Goal: Information Seeking & Learning: Compare options

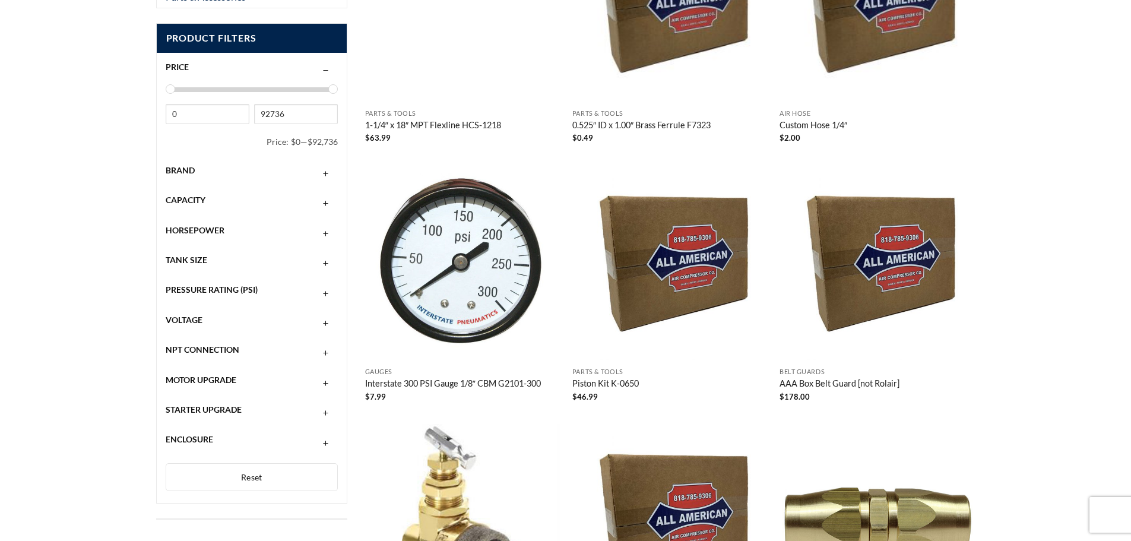
scroll to position [119, 0]
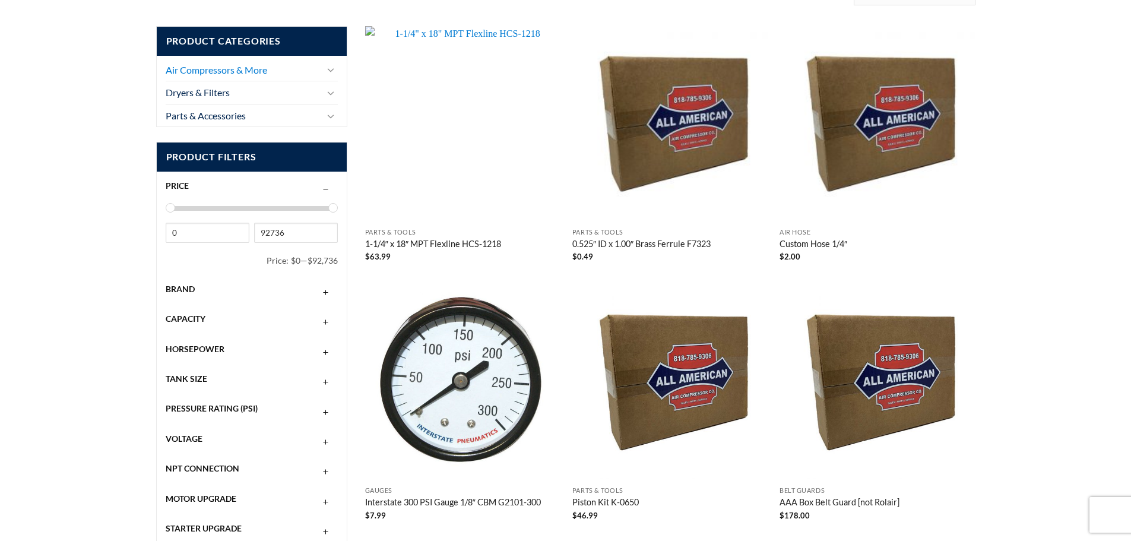
click at [220, 75] on link "Air Compressors & More" at bounding box center [244, 70] width 156 height 23
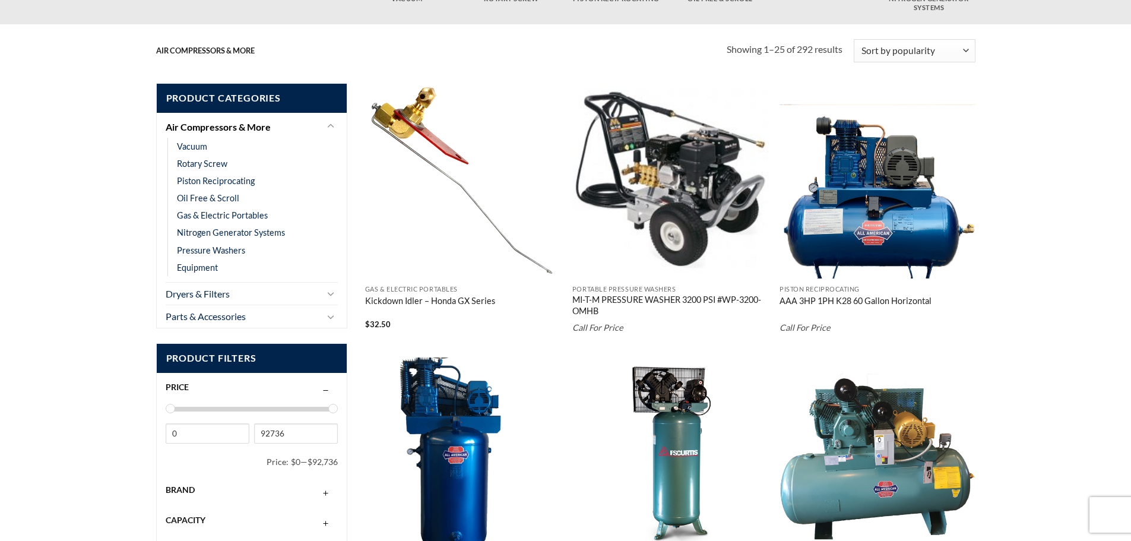
scroll to position [297, 0]
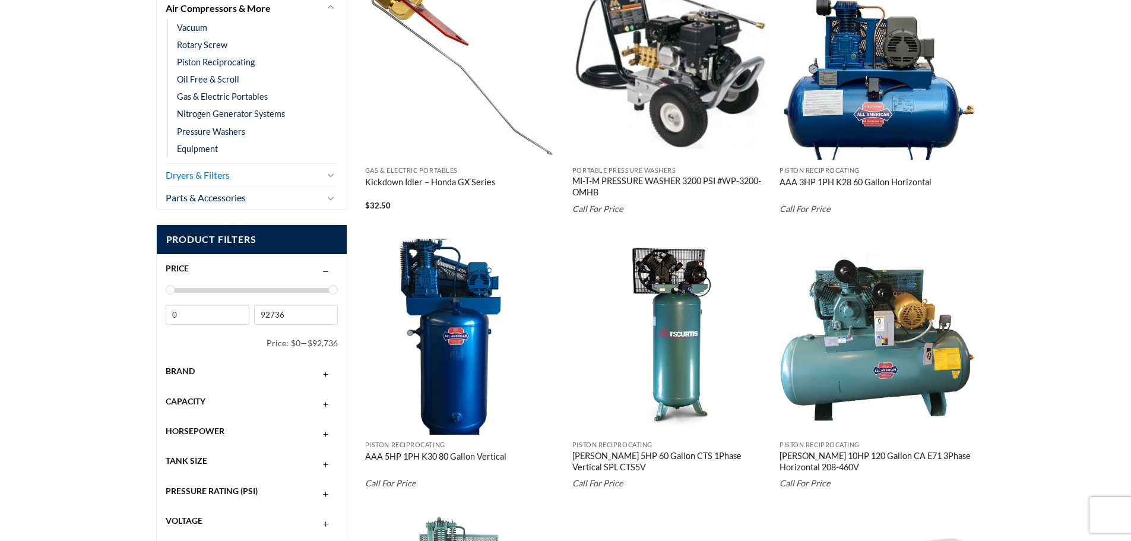
click at [222, 176] on link "Dryers & Filters" at bounding box center [244, 175] width 156 height 23
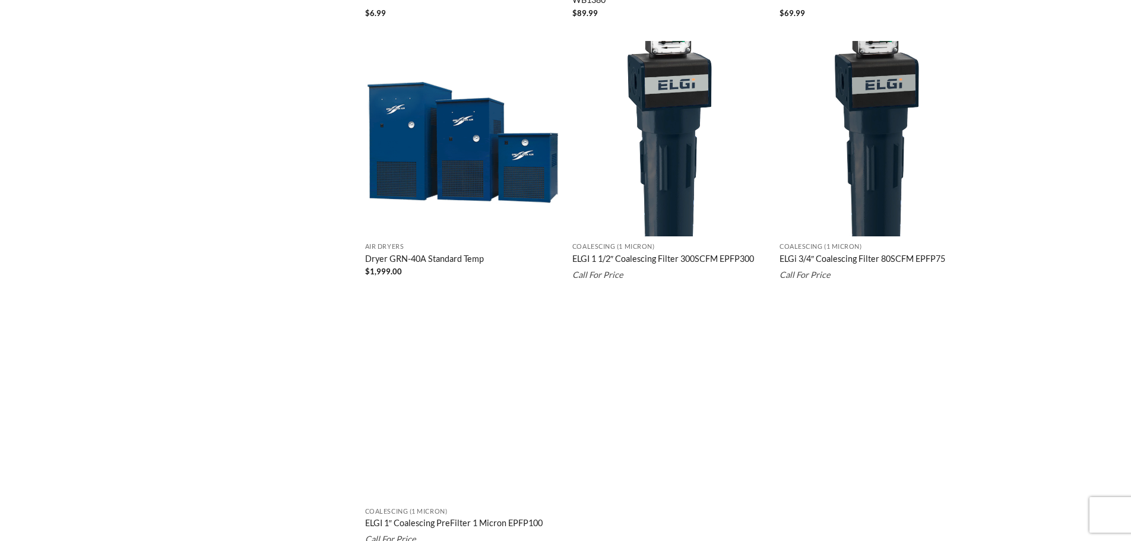
scroll to position [2171, 0]
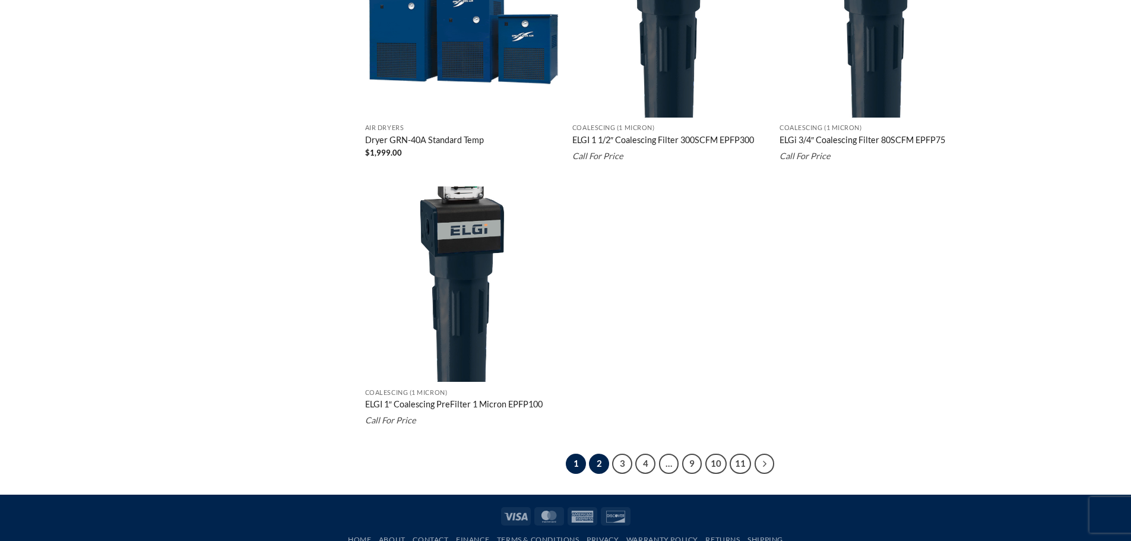
click at [599, 467] on link "2" at bounding box center [599, 464] width 20 height 20
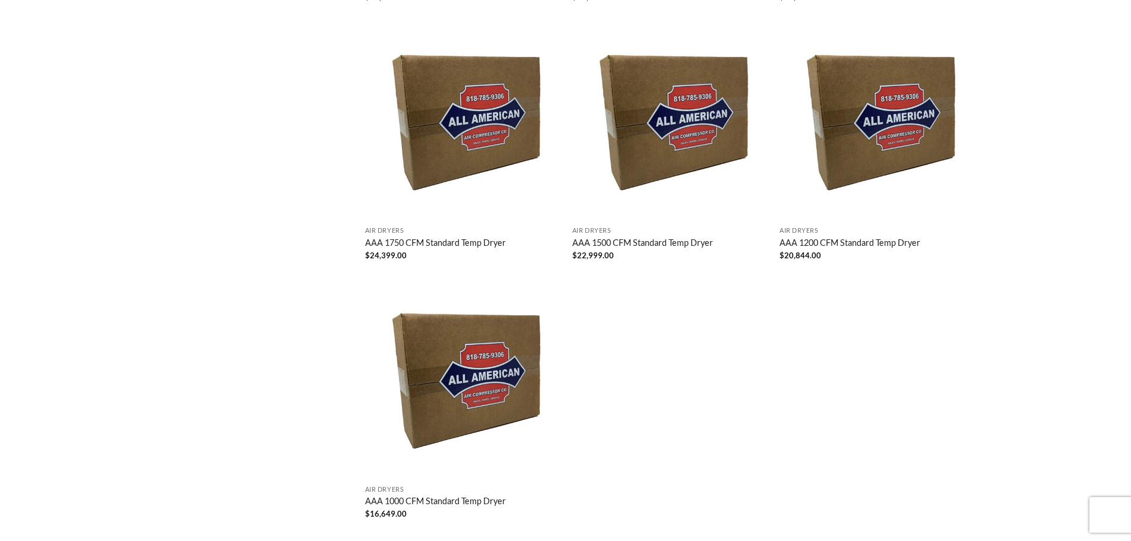
scroll to position [2198, 0]
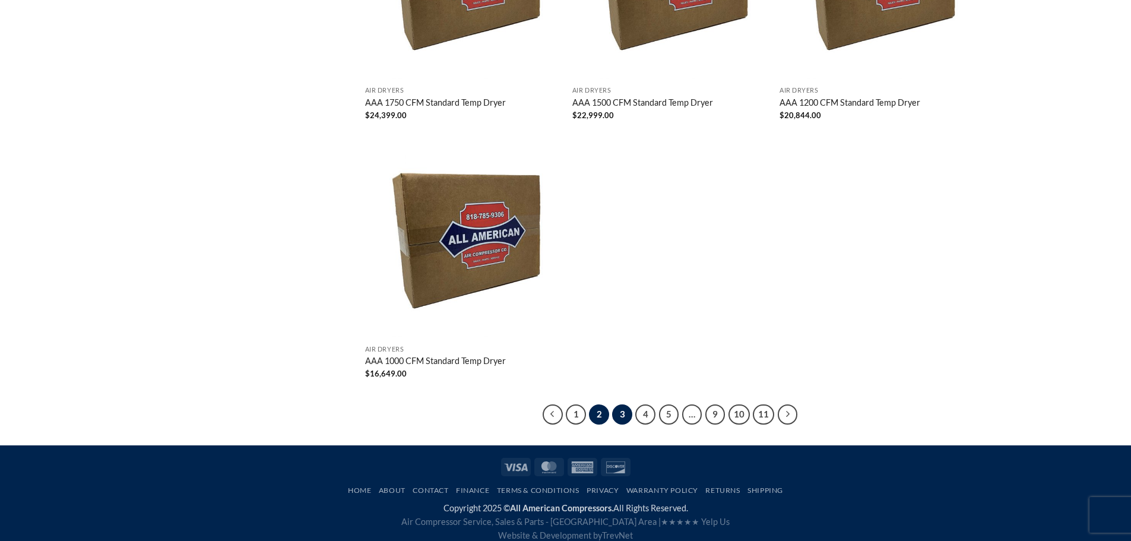
click at [626, 404] on link "3" at bounding box center [622, 414] width 20 height 20
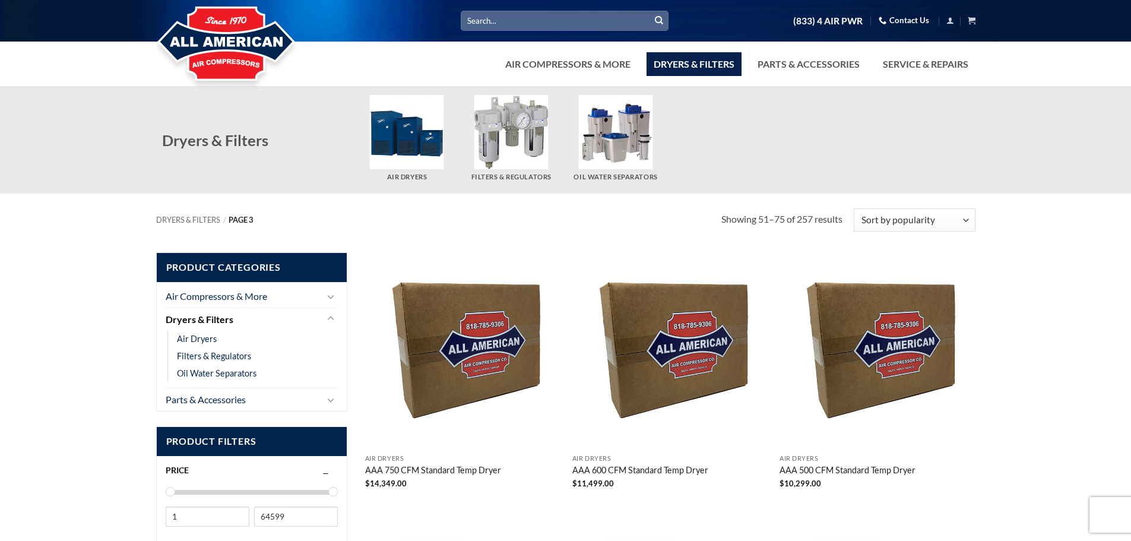
click at [497, 127] on img "Visit product category Filters & Regulators" at bounding box center [512, 132] width 74 height 74
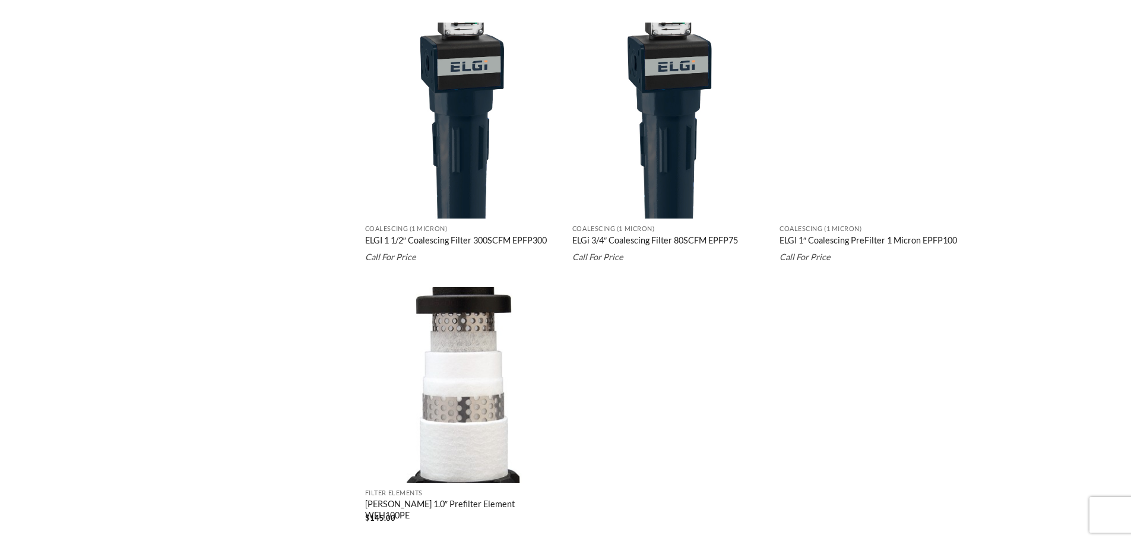
scroll to position [2233, 0]
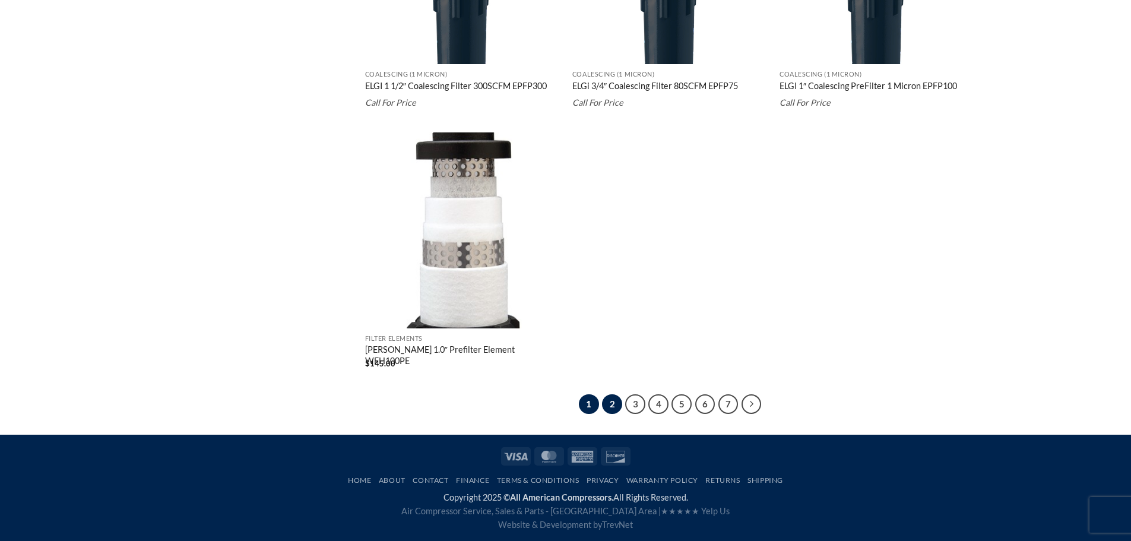
click at [612, 410] on link "2" at bounding box center [612, 404] width 20 height 20
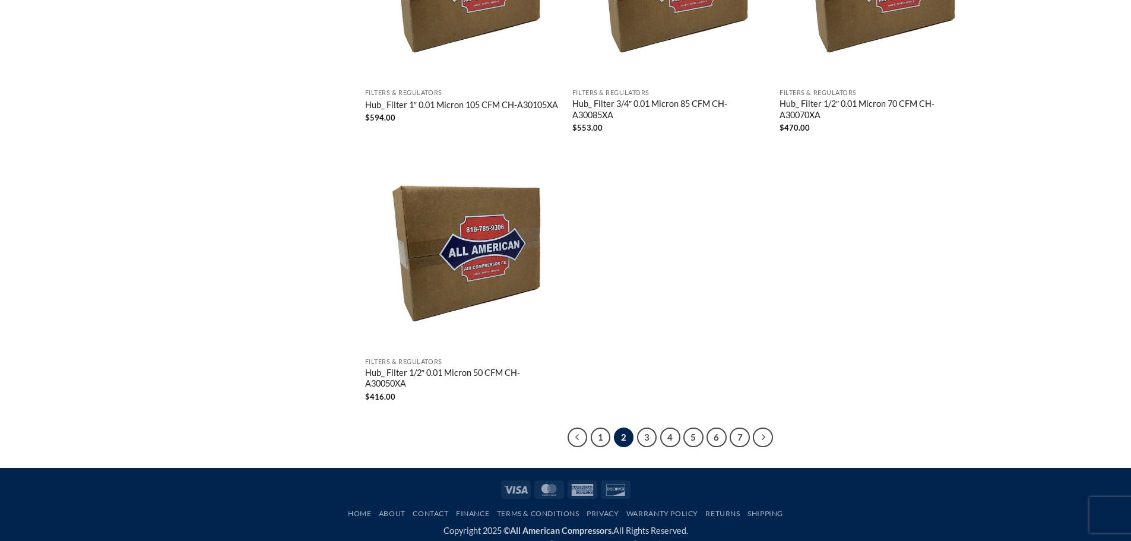
scroll to position [2268, 0]
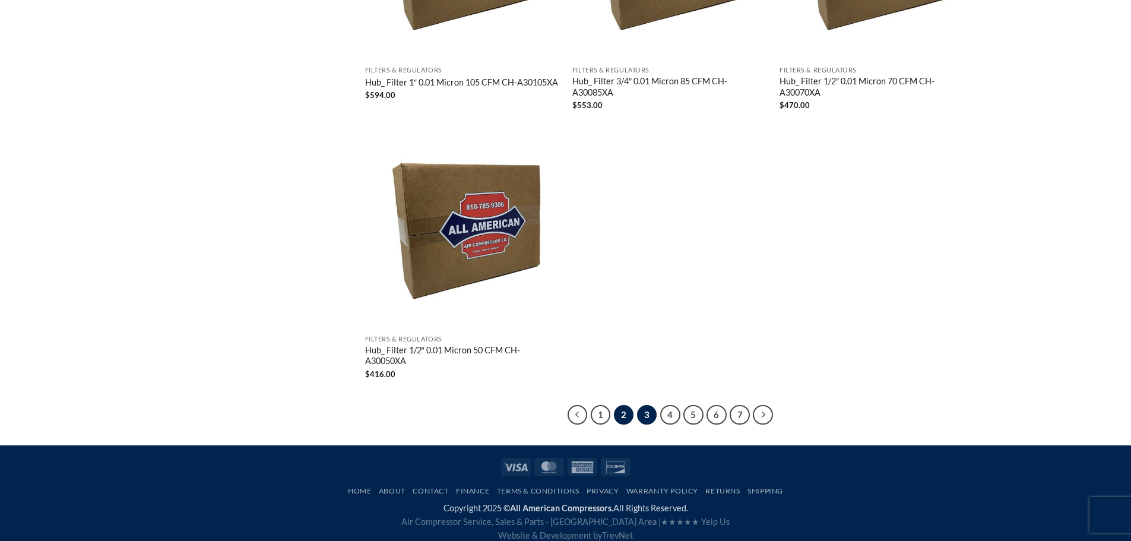
click at [644, 405] on link "3" at bounding box center [647, 415] width 20 height 20
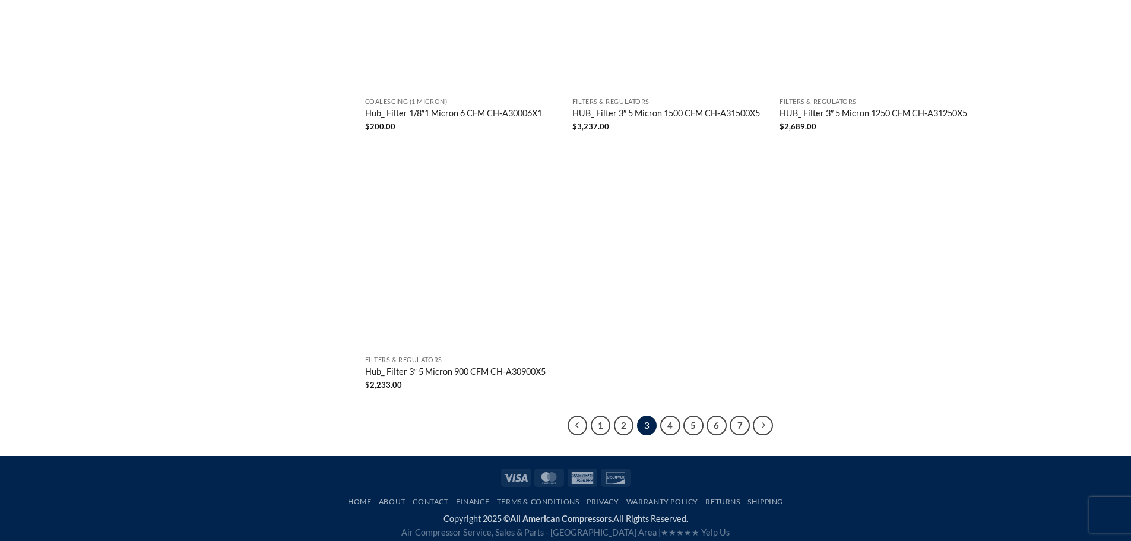
scroll to position [2207, 0]
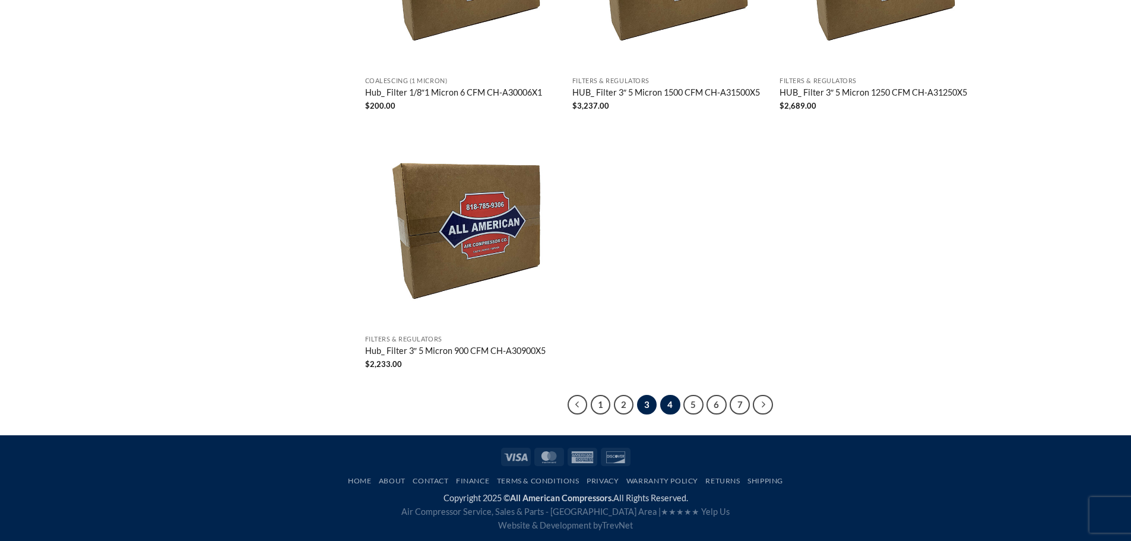
click at [674, 407] on link "4" at bounding box center [670, 405] width 20 height 20
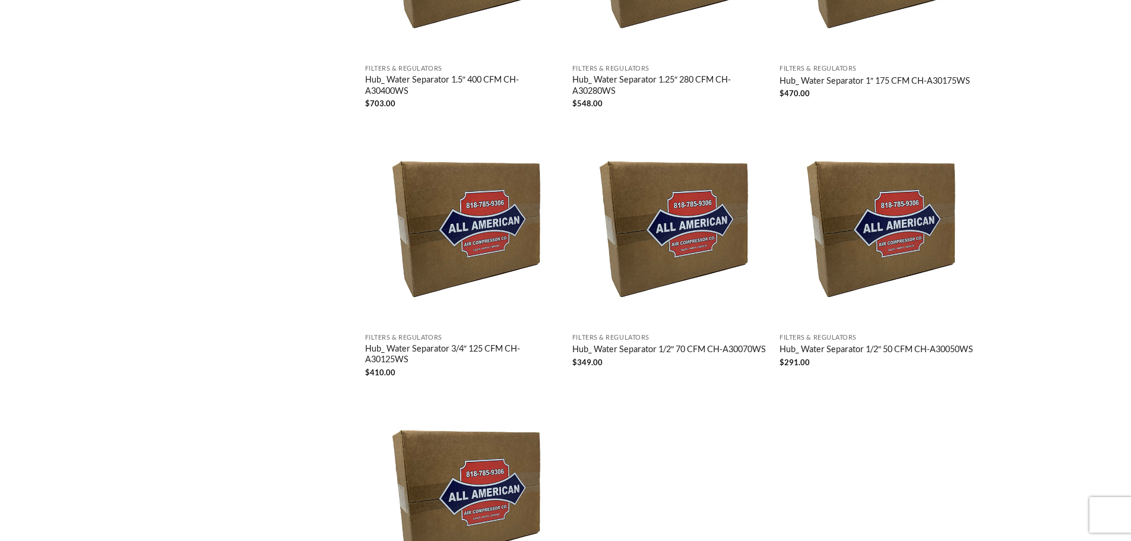
scroll to position [2227, 0]
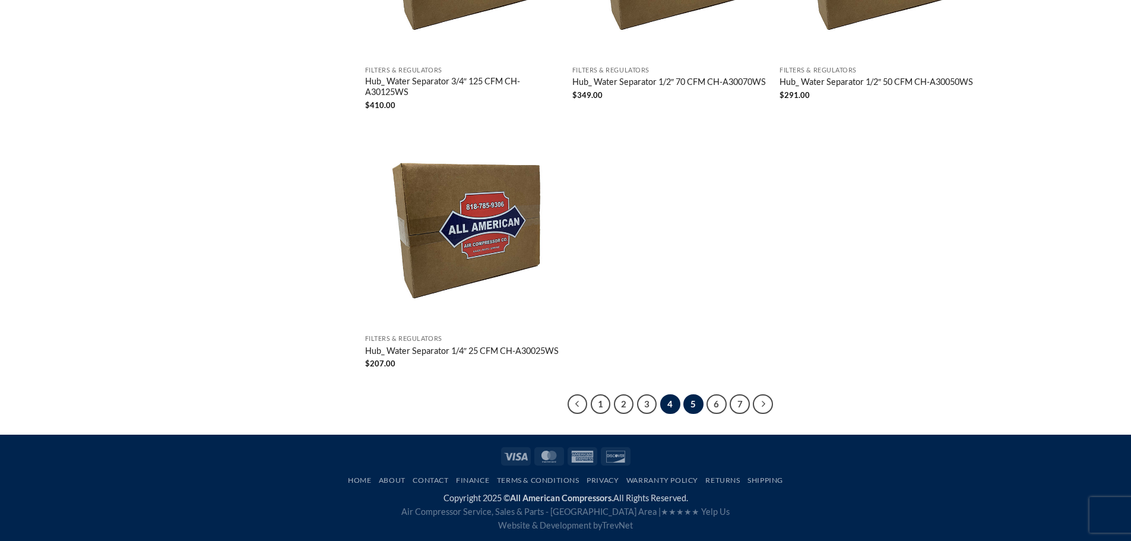
click at [689, 407] on link "5" at bounding box center [694, 404] width 20 height 20
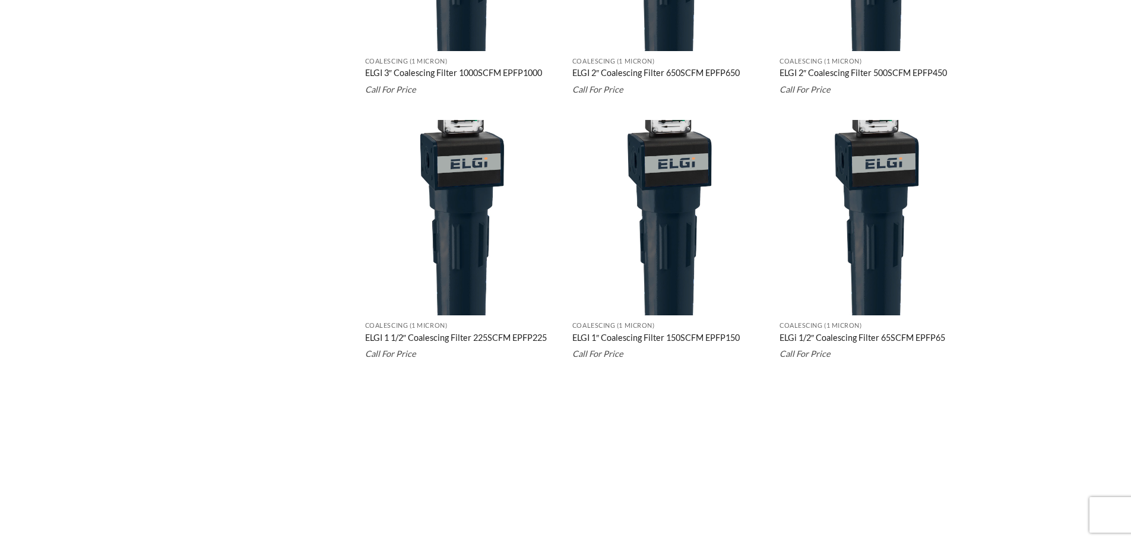
scroll to position [2265, 0]
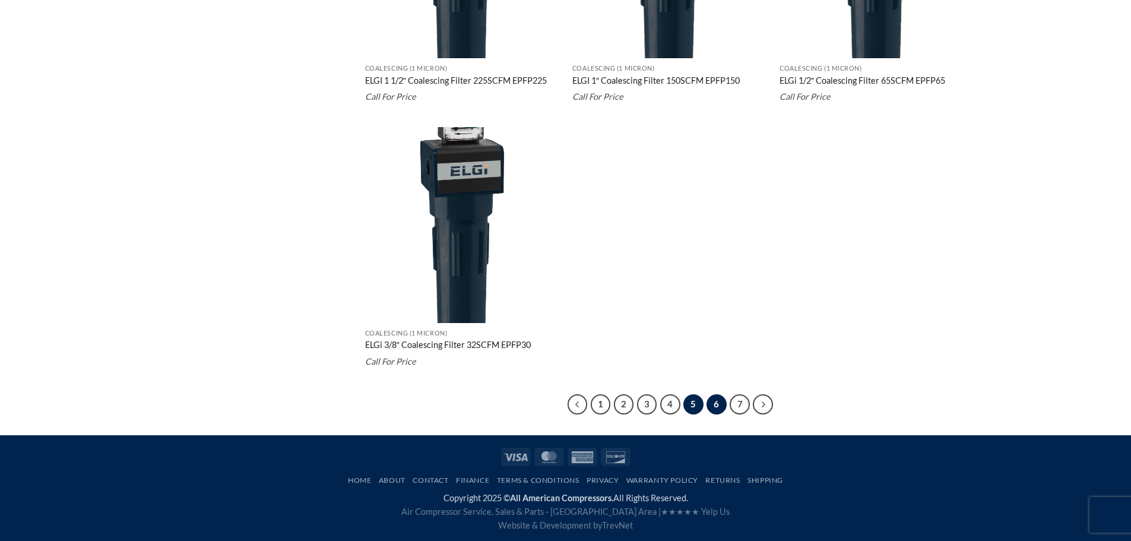
click at [719, 406] on link "6" at bounding box center [717, 404] width 20 height 20
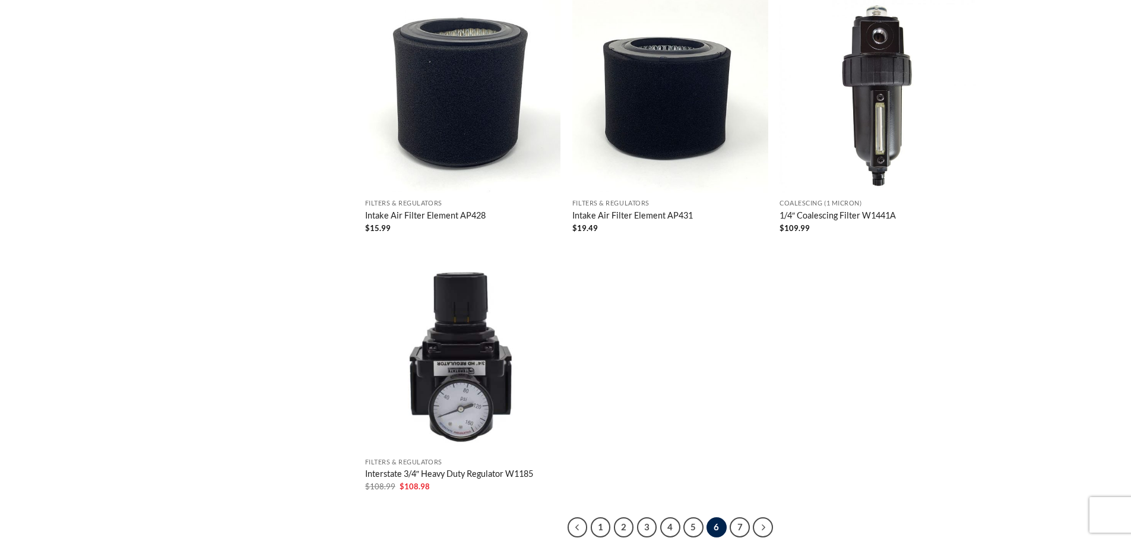
scroll to position [2239, 0]
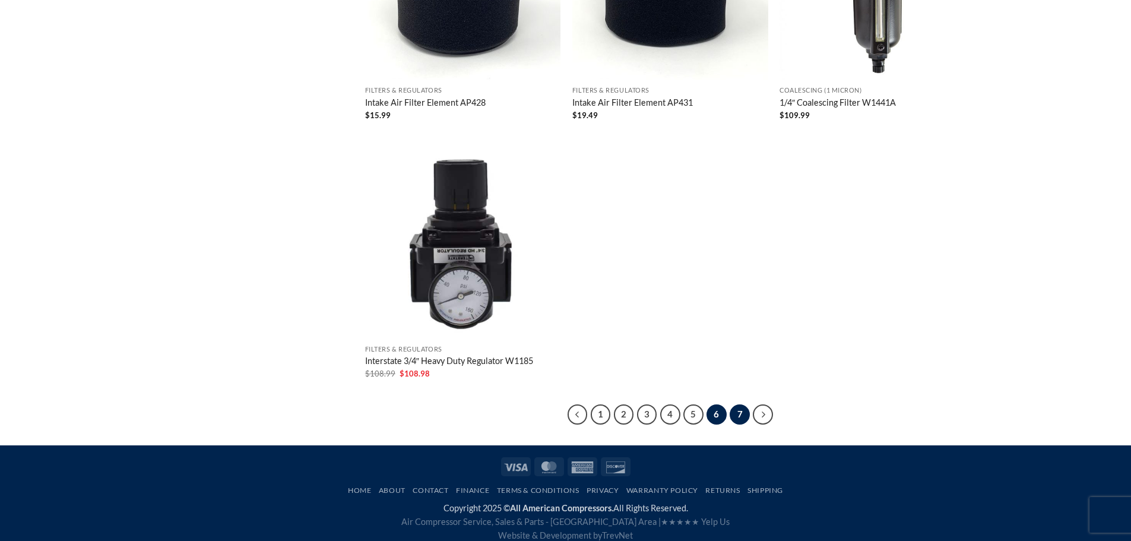
click at [743, 412] on link "7" at bounding box center [740, 414] width 20 height 20
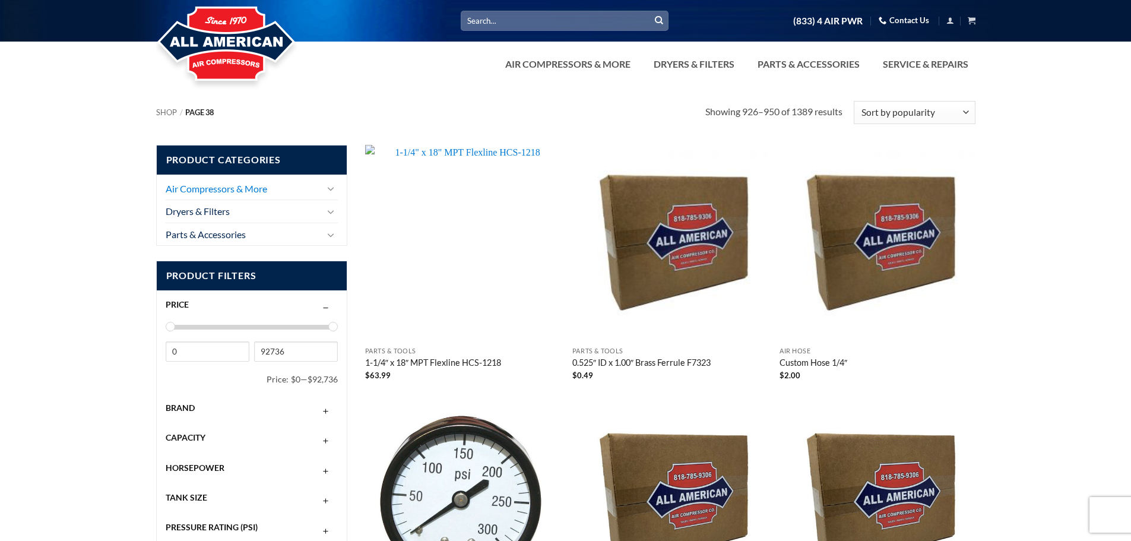
click at [225, 186] on link "Air Compressors & More" at bounding box center [244, 189] width 156 height 23
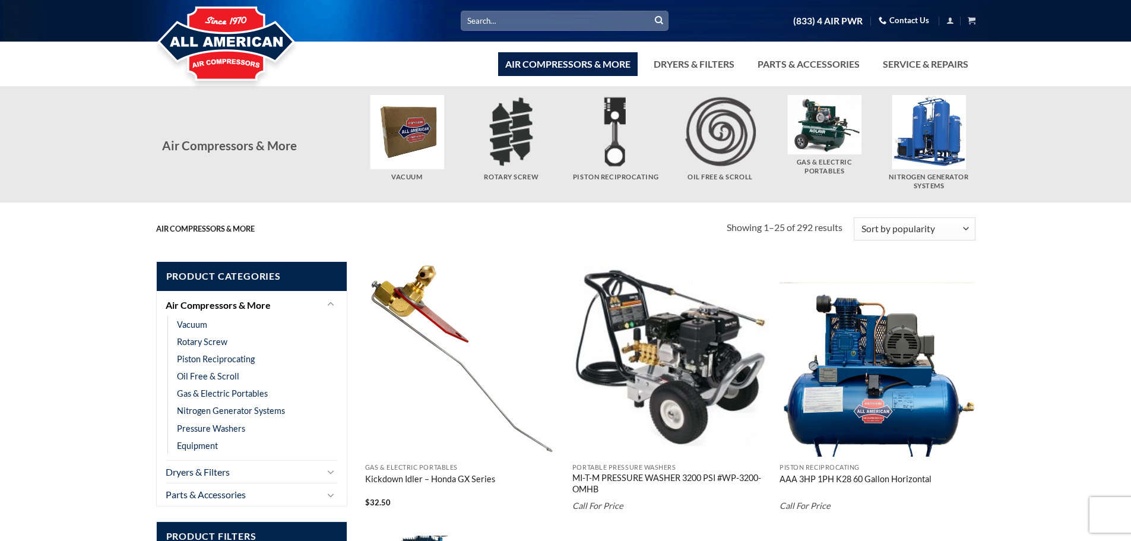
scroll to position [178, 0]
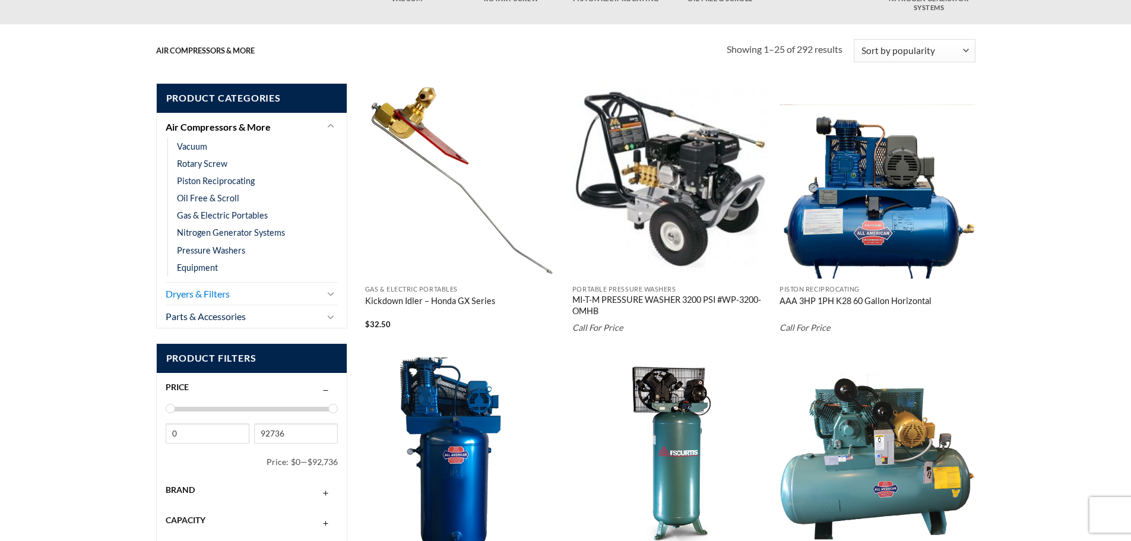
click at [224, 294] on link "Dryers & Filters" at bounding box center [244, 294] width 156 height 23
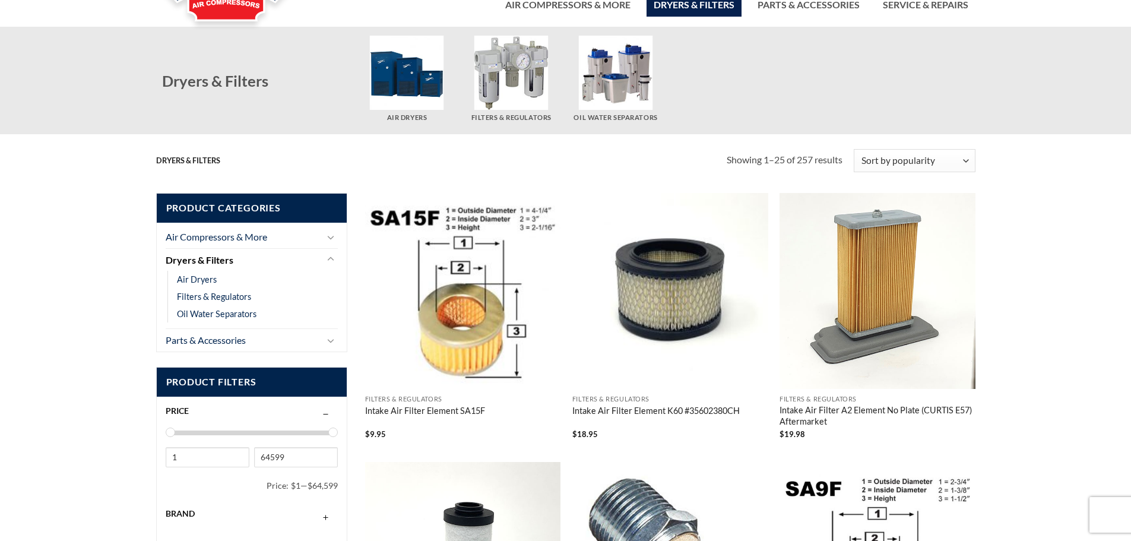
scroll to position [178, 0]
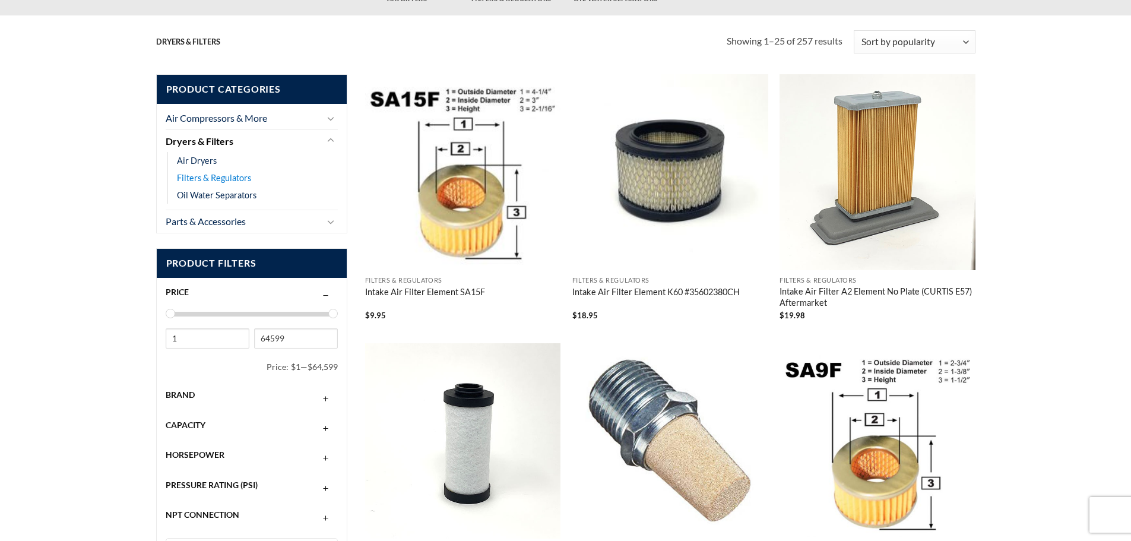
click at [225, 180] on link "Filters & Regulators" at bounding box center [214, 177] width 74 height 17
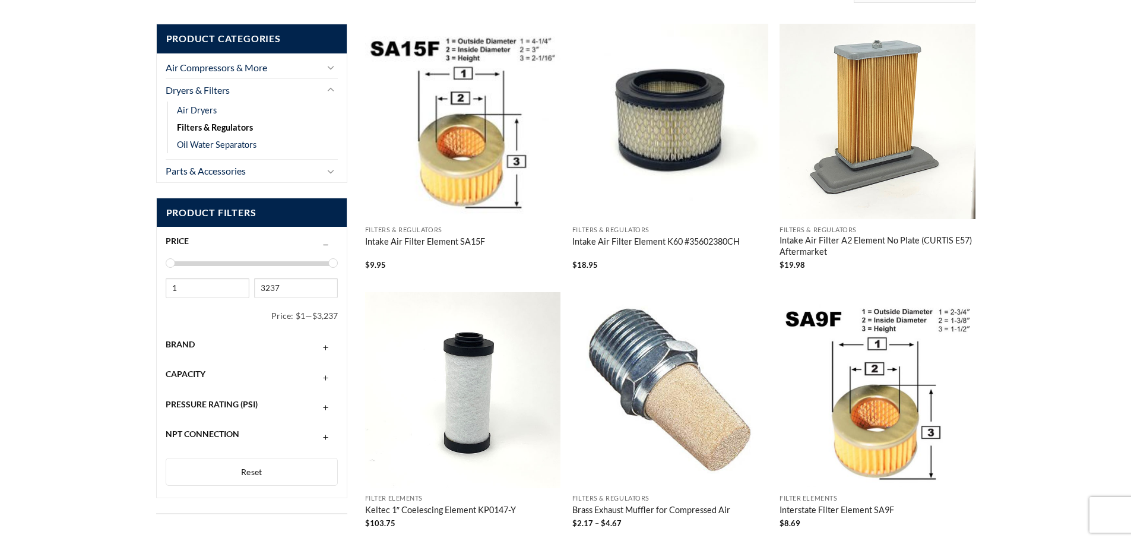
scroll to position [416, 0]
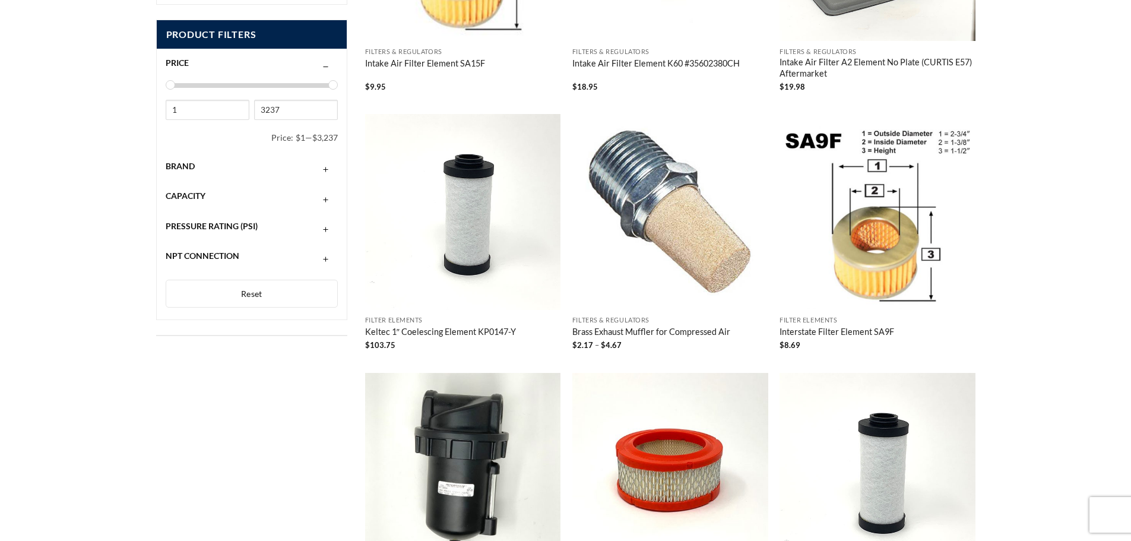
click at [187, 168] on span "Brand" at bounding box center [180, 166] width 29 height 10
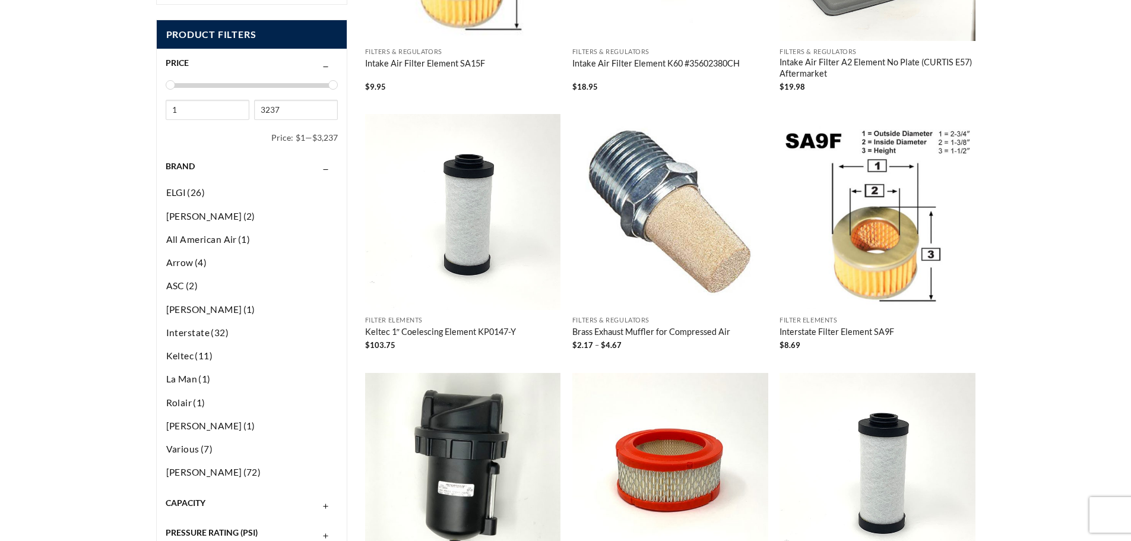
scroll to position [535, 0]
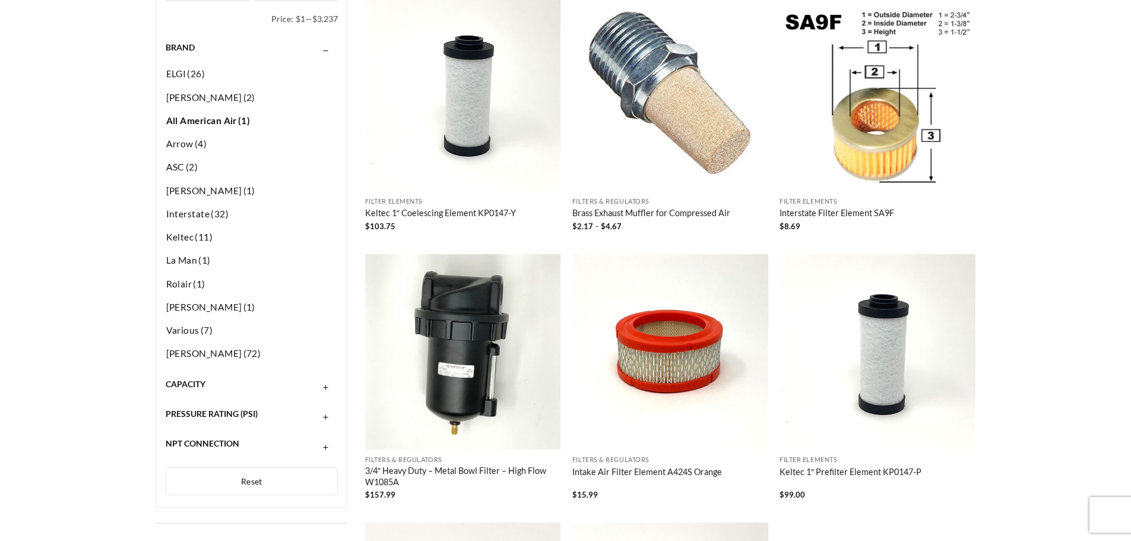
click at [208, 125] on span "All American Air" at bounding box center [201, 120] width 71 height 11
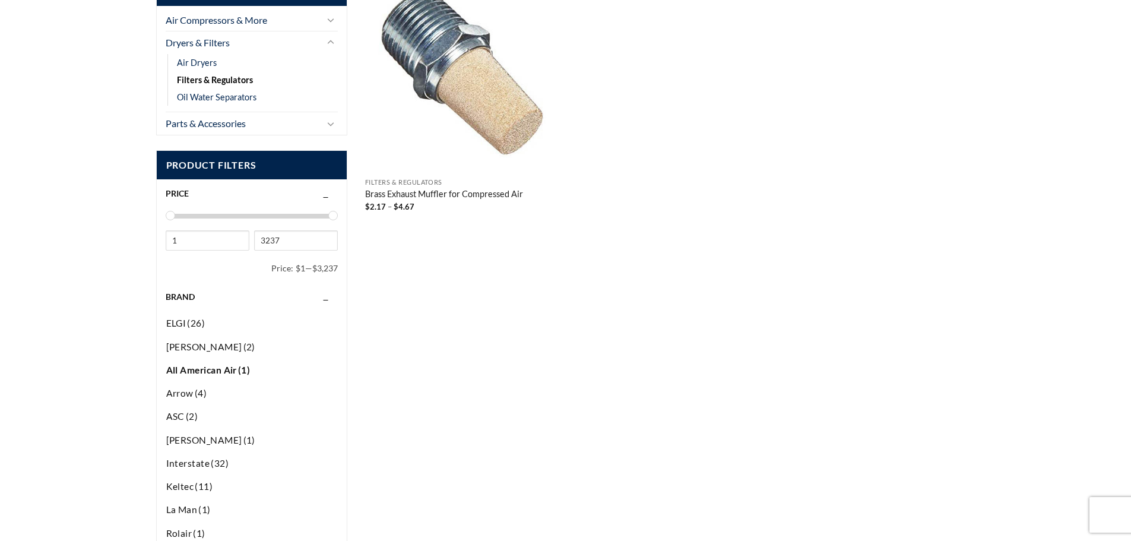
scroll to position [404, 0]
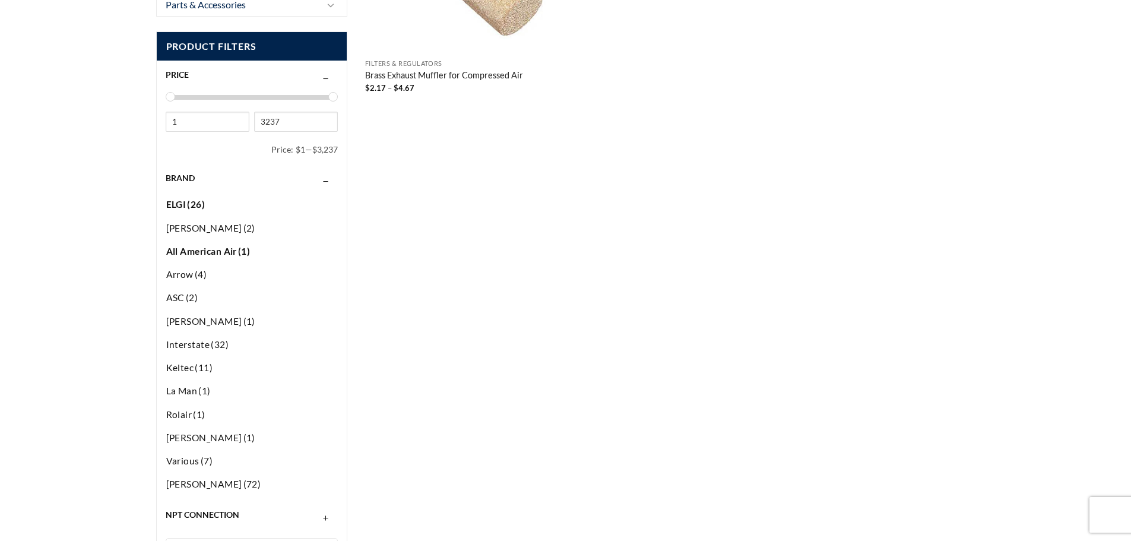
click at [178, 207] on span "ELGI" at bounding box center [176, 204] width 20 height 11
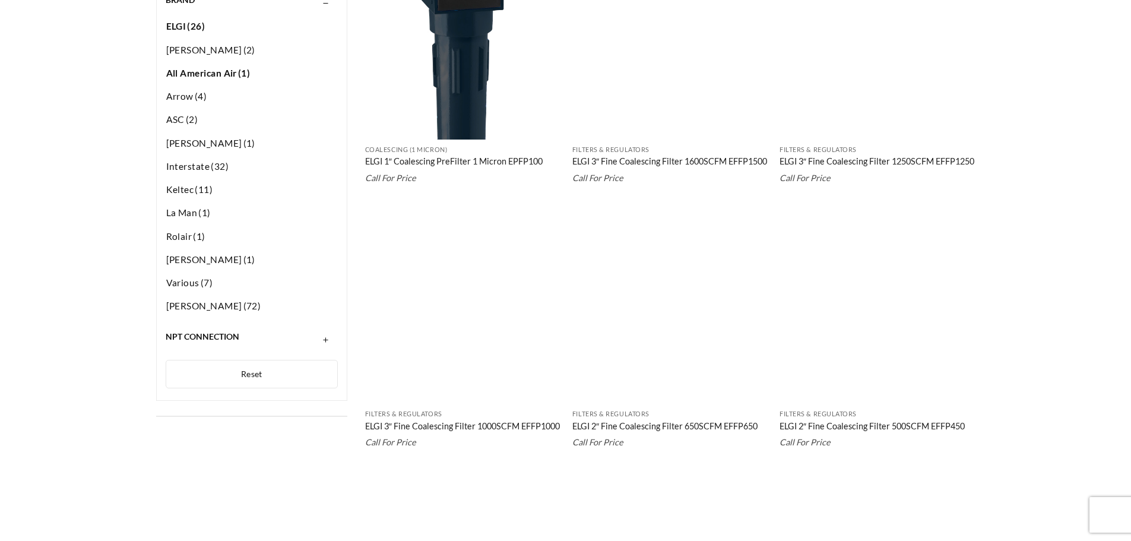
scroll to position [463, 0]
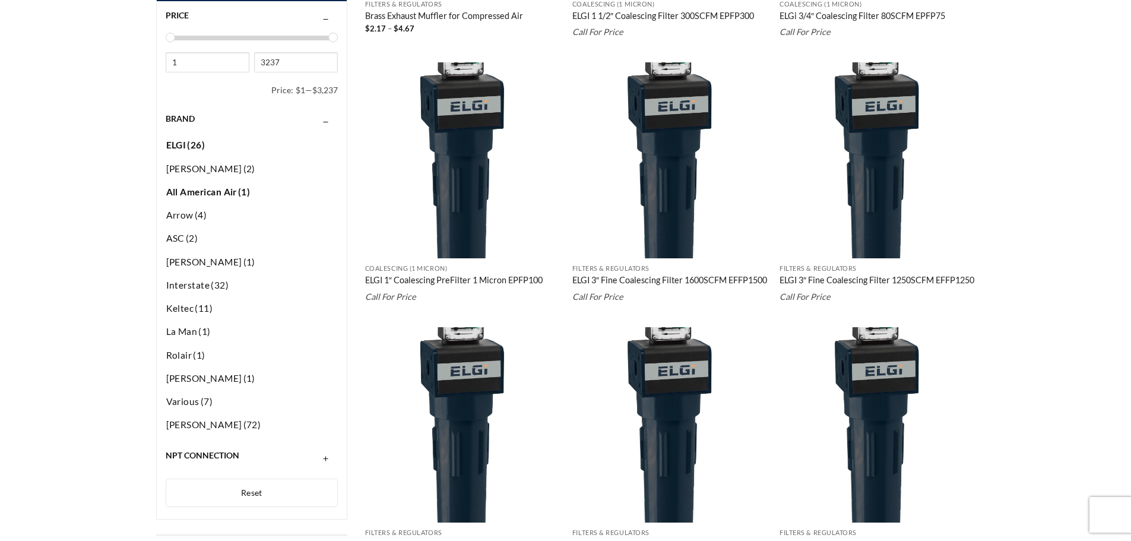
click at [219, 187] on span "All American Air" at bounding box center [201, 192] width 71 height 11
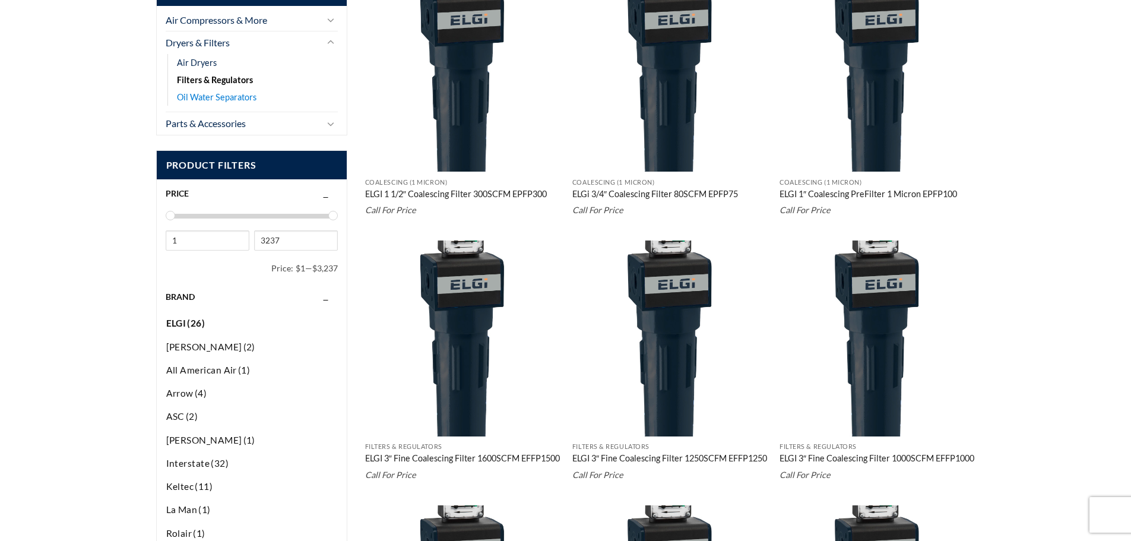
scroll to position [463, 0]
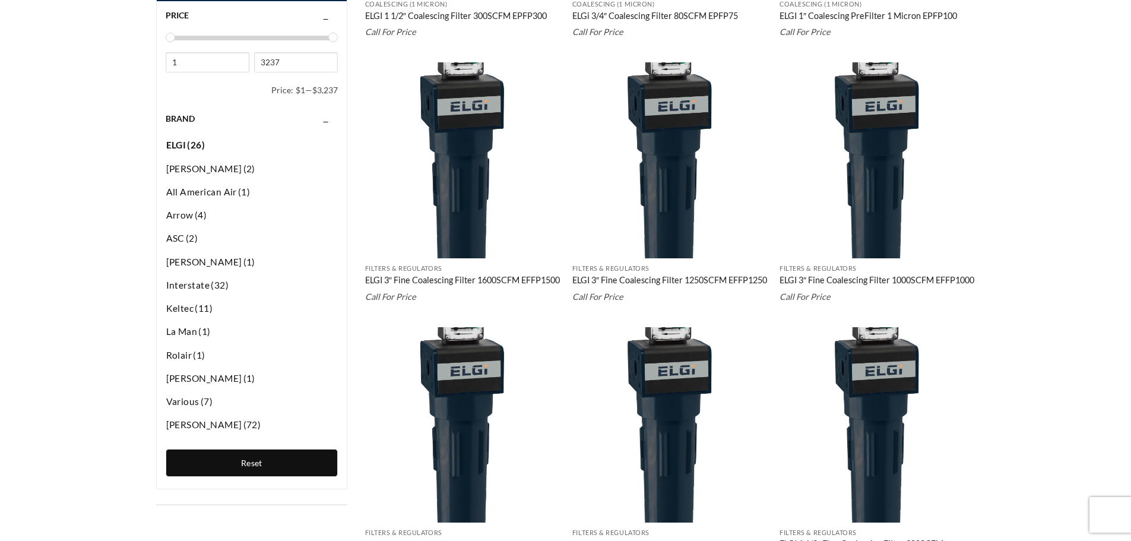
click at [242, 460] on span "Reset" at bounding box center [251, 463] width 21 height 10
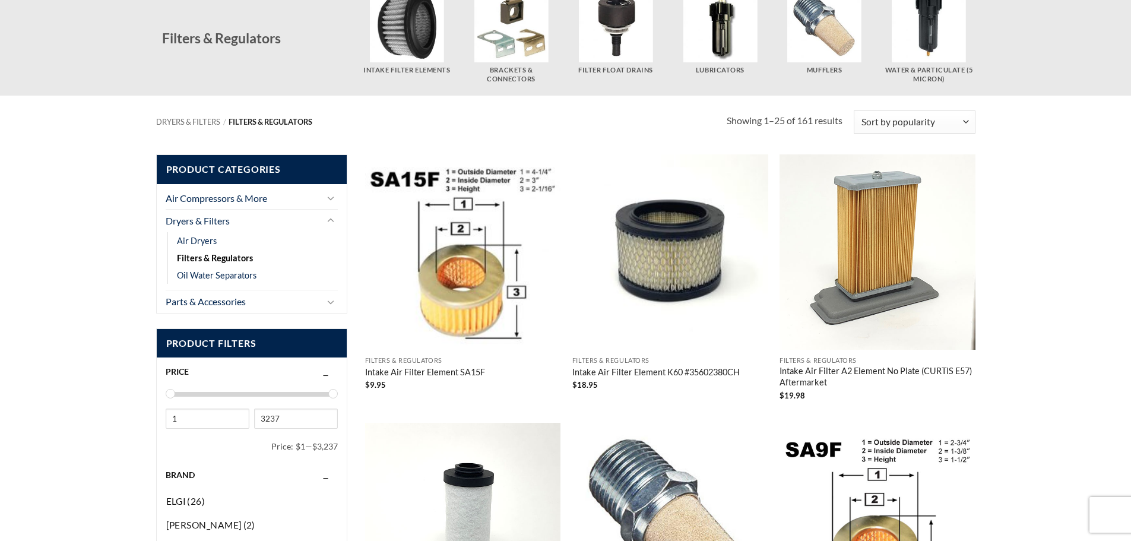
scroll to position [344, 0]
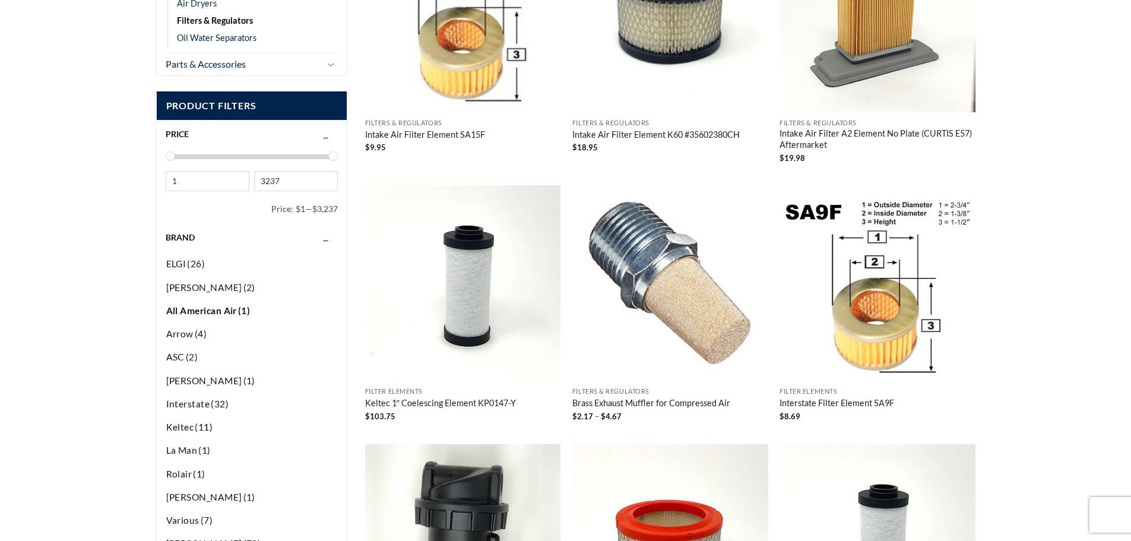
click at [223, 315] on span "All American Air" at bounding box center [201, 310] width 71 height 11
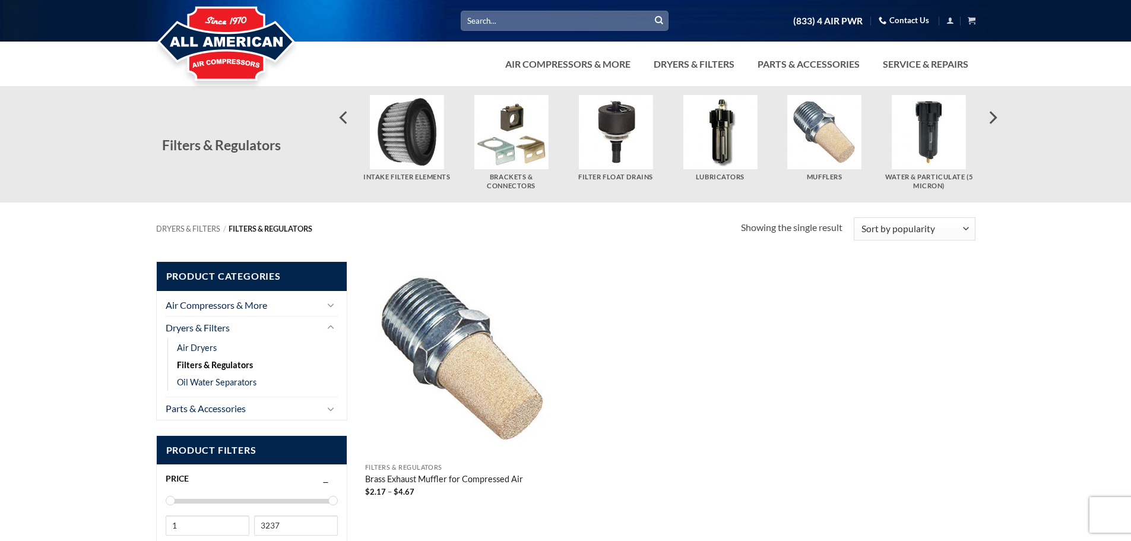
click at [937, 125] on img "Visit product category Water & Particulate (5 Micron)" at bounding box center [929, 132] width 74 height 74
click at [210, 37] on img at bounding box center [226, 44] width 141 height 95
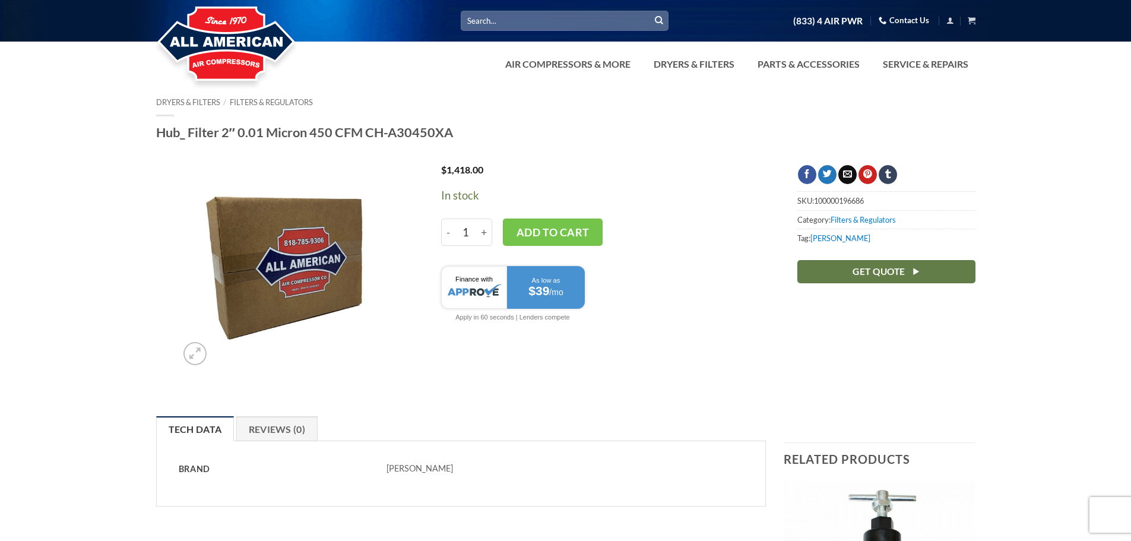
scroll to position [119, 0]
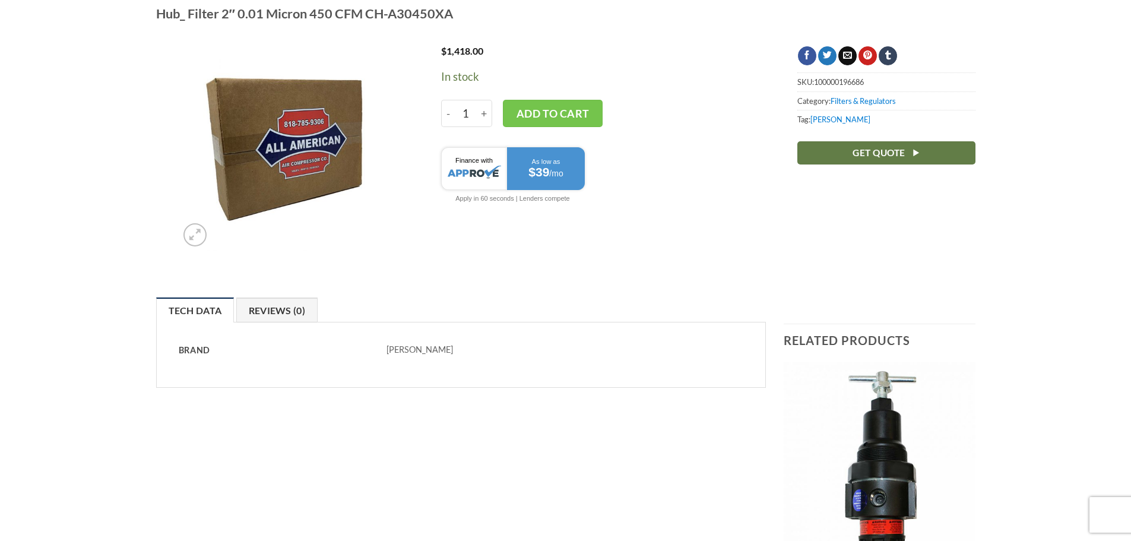
click at [283, 309] on link "Reviews (0)" at bounding box center [277, 310] width 82 height 25
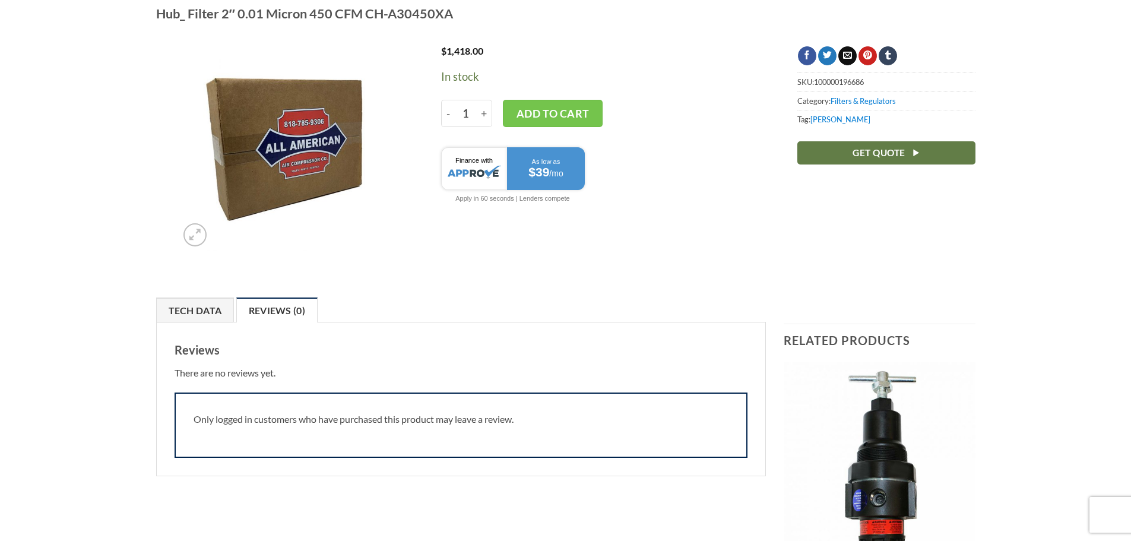
click at [195, 314] on link "Tech Data" at bounding box center [195, 310] width 78 height 25
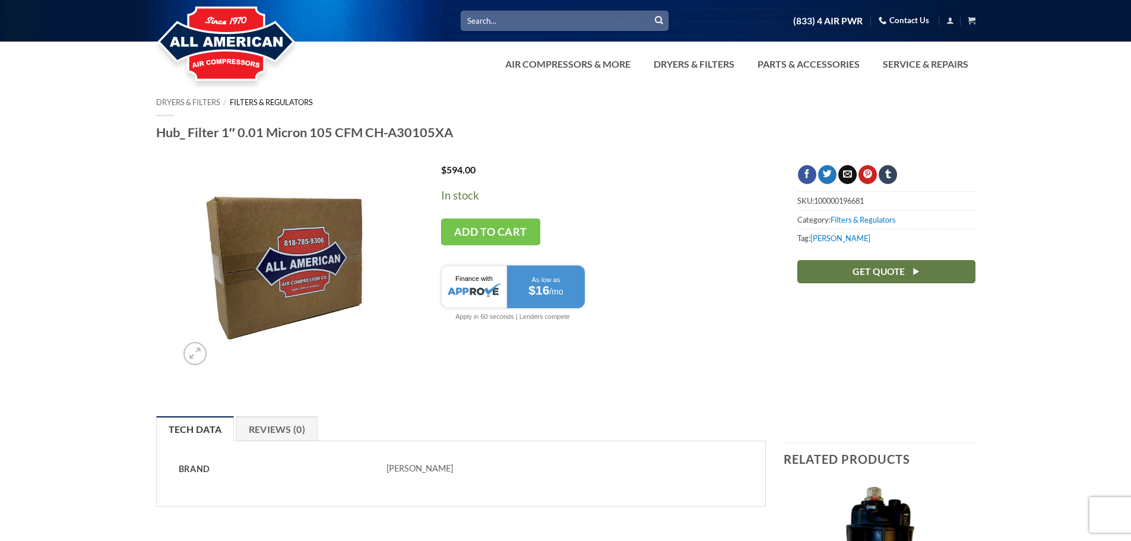
click at [280, 103] on link "Filters & Regulators" at bounding box center [271, 102] width 83 height 10
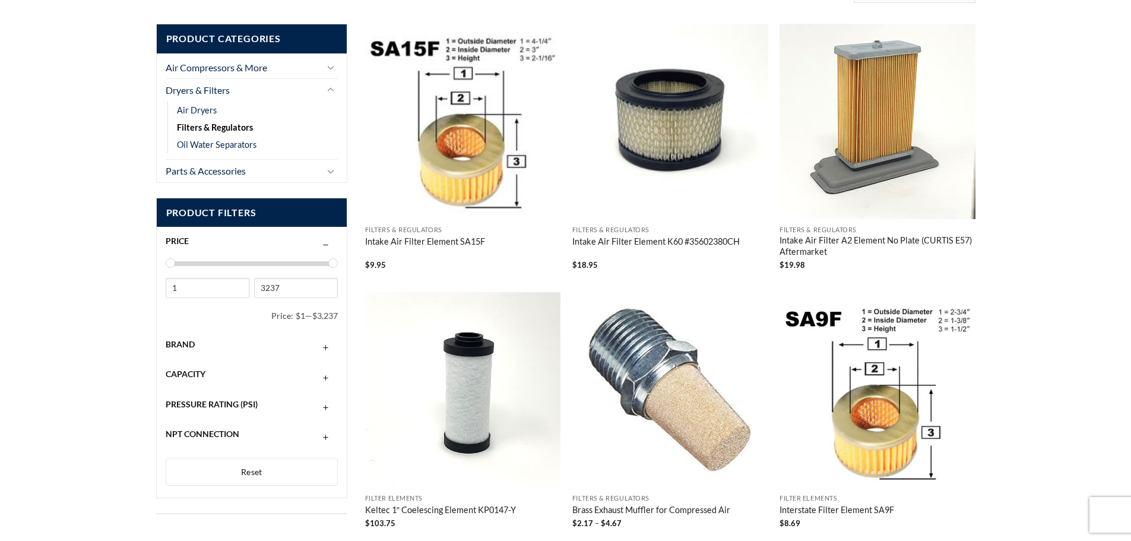
scroll to position [119, 0]
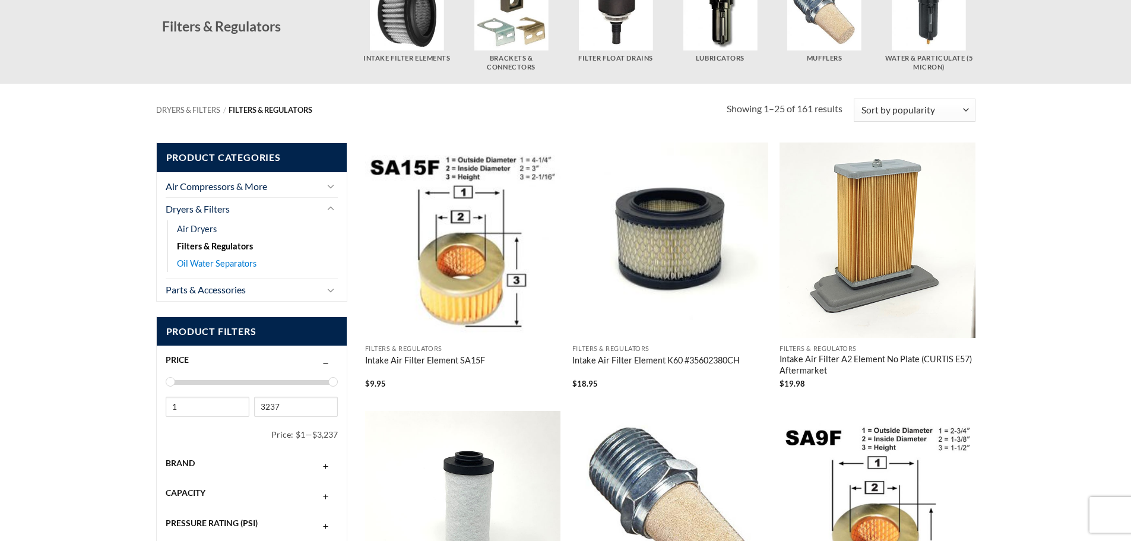
click at [207, 263] on link "Oil Water Separators" at bounding box center [217, 263] width 80 height 17
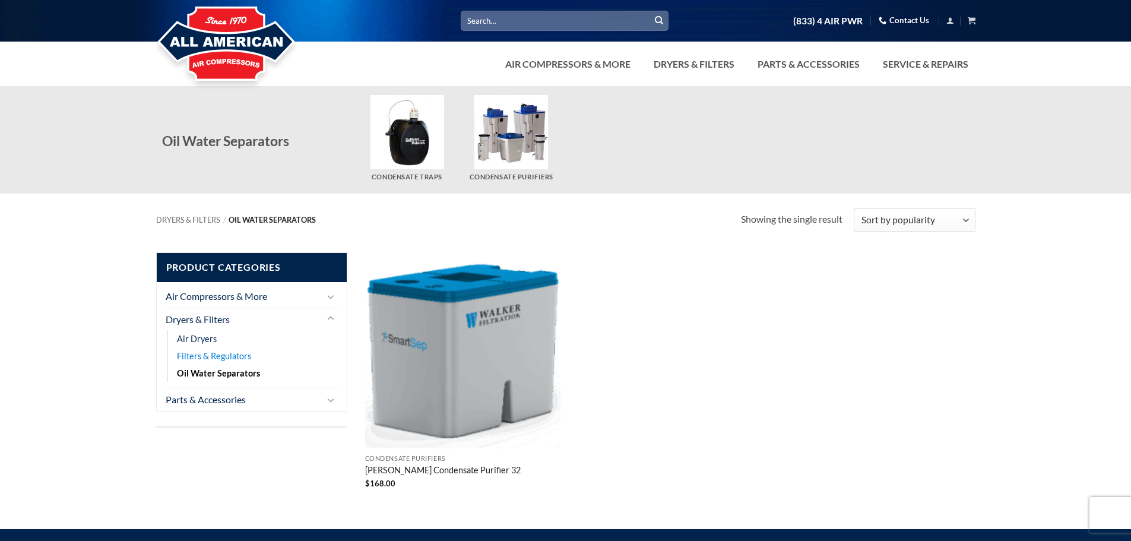
click at [197, 356] on link "Filters & Regulators" at bounding box center [214, 355] width 74 height 17
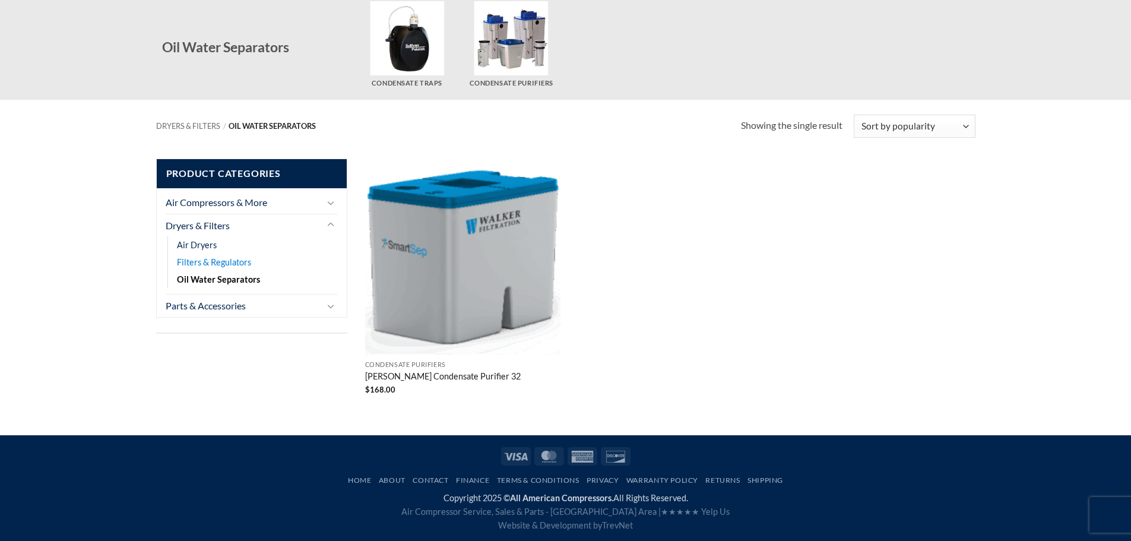
click at [196, 267] on link "Filters & Regulators" at bounding box center [214, 262] width 74 height 17
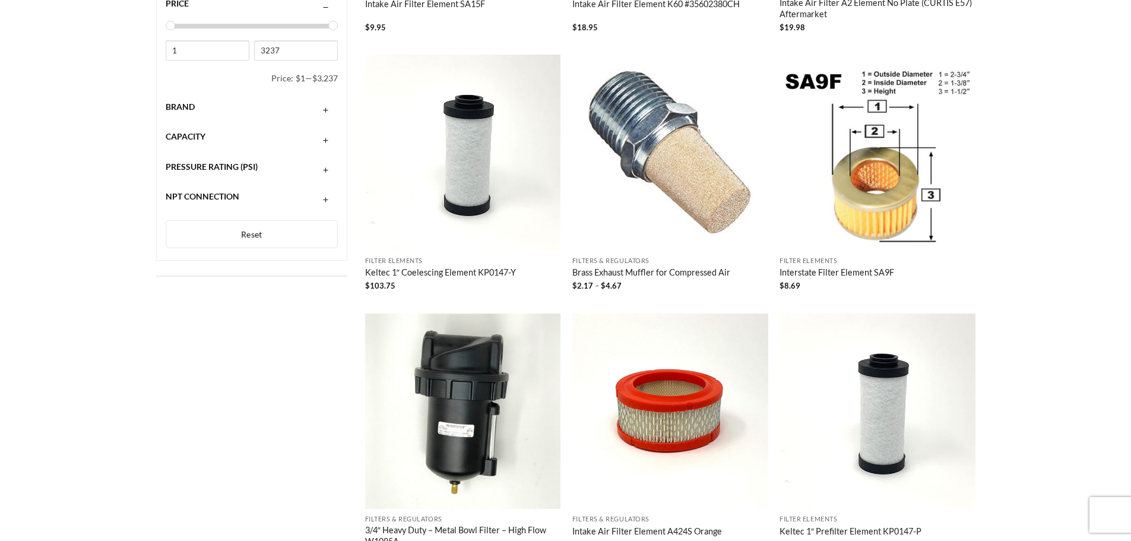
scroll to position [297, 0]
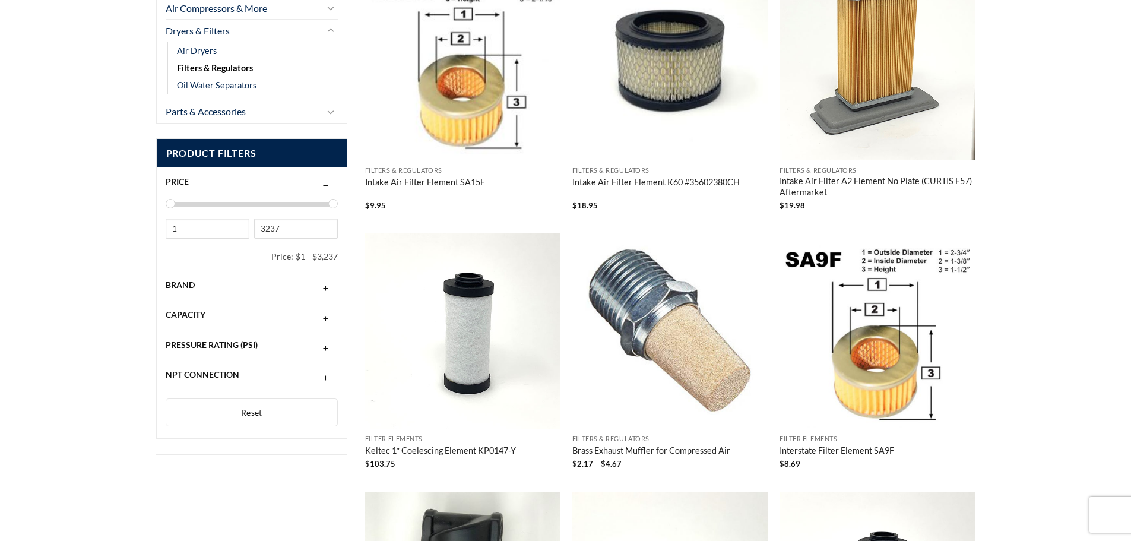
click at [196, 285] on div "Brand" at bounding box center [252, 285] width 173 height 23
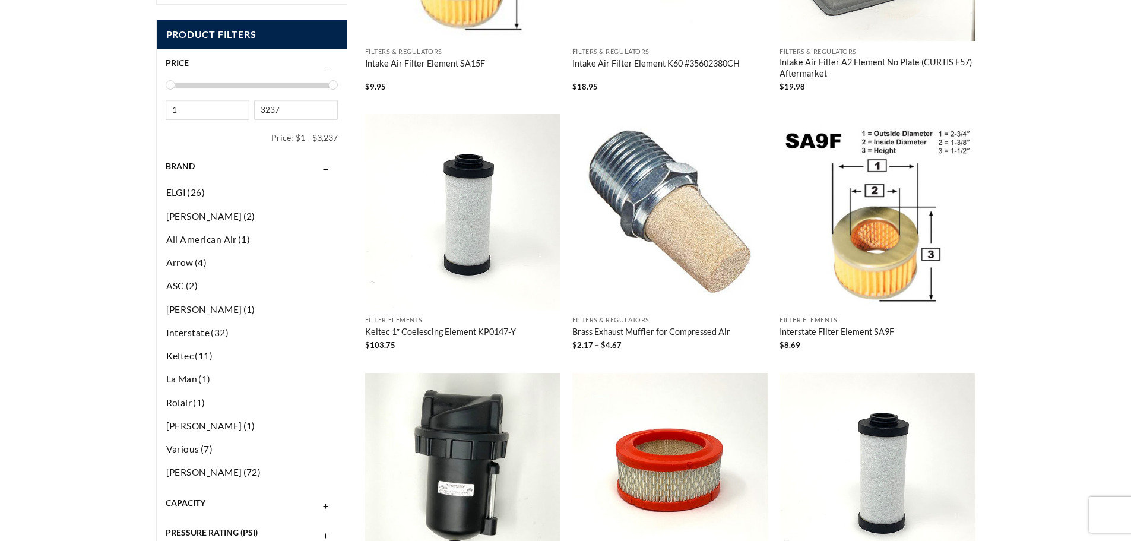
scroll to position [475, 0]
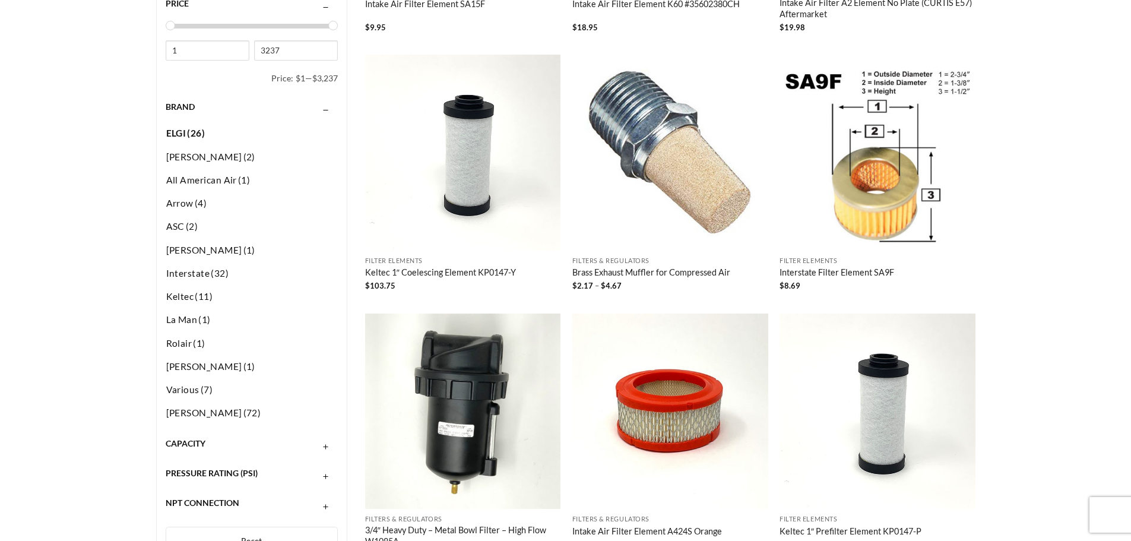
click at [190, 132] on span "(26)" at bounding box center [195, 133] width 19 height 13
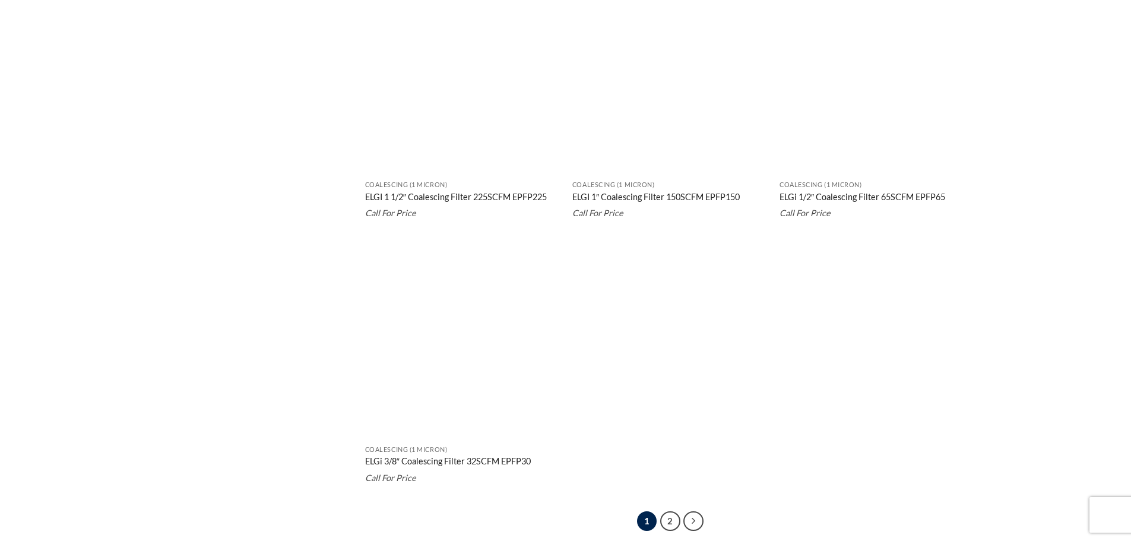
scroll to position [2271, 0]
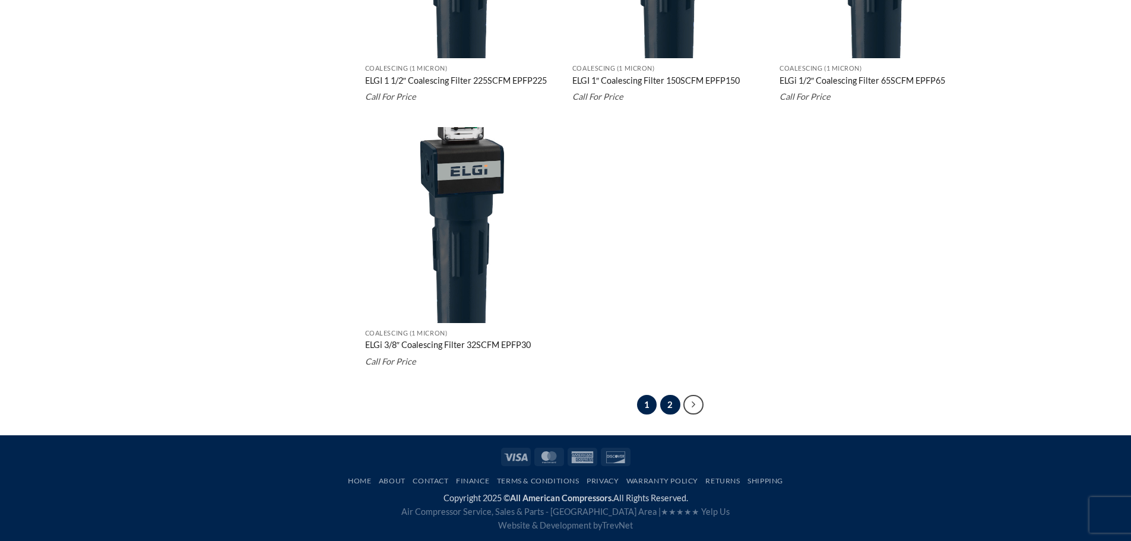
click at [670, 406] on link "2" at bounding box center [670, 405] width 20 height 20
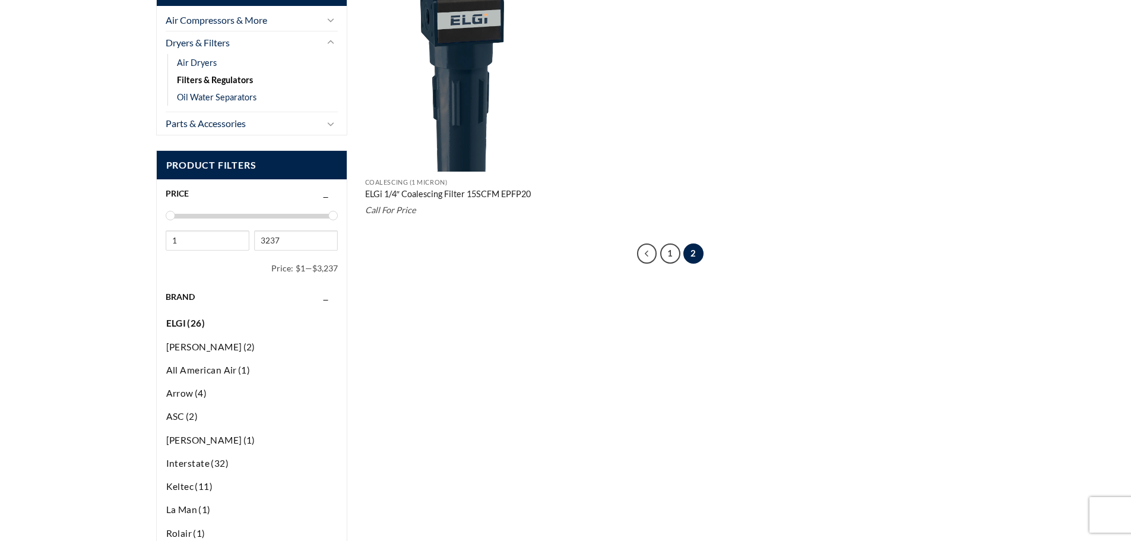
scroll to position [404, 0]
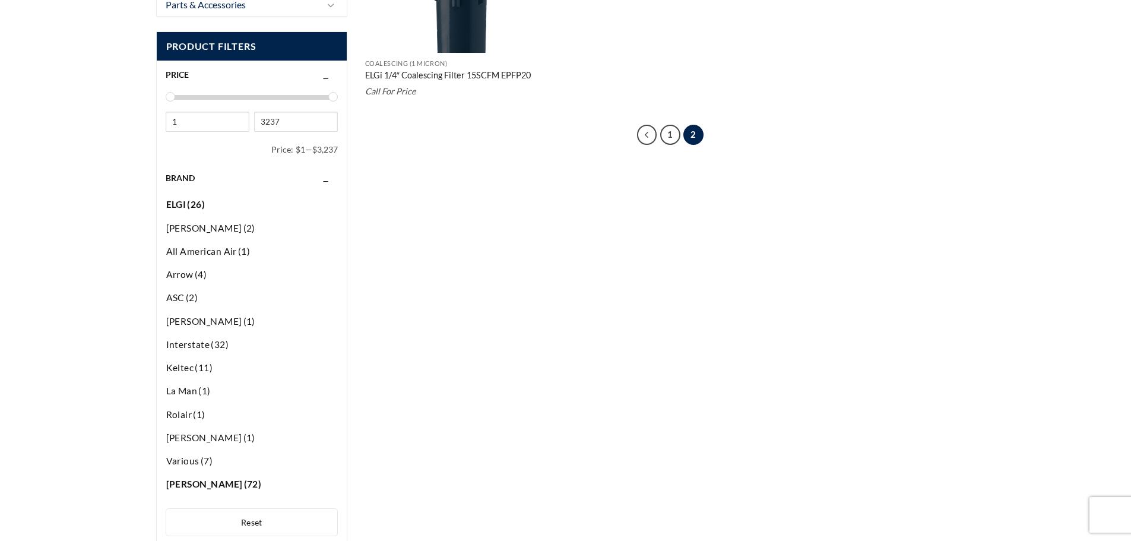
click at [184, 483] on span "Walker" at bounding box center [204, 484] width 77 height 11
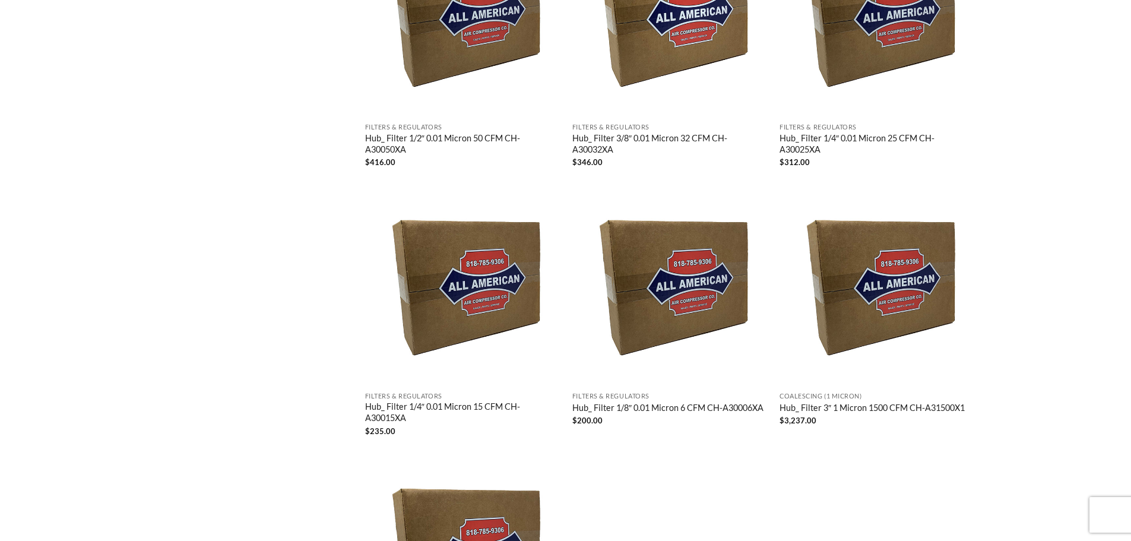
scroll to position [2186, 0]
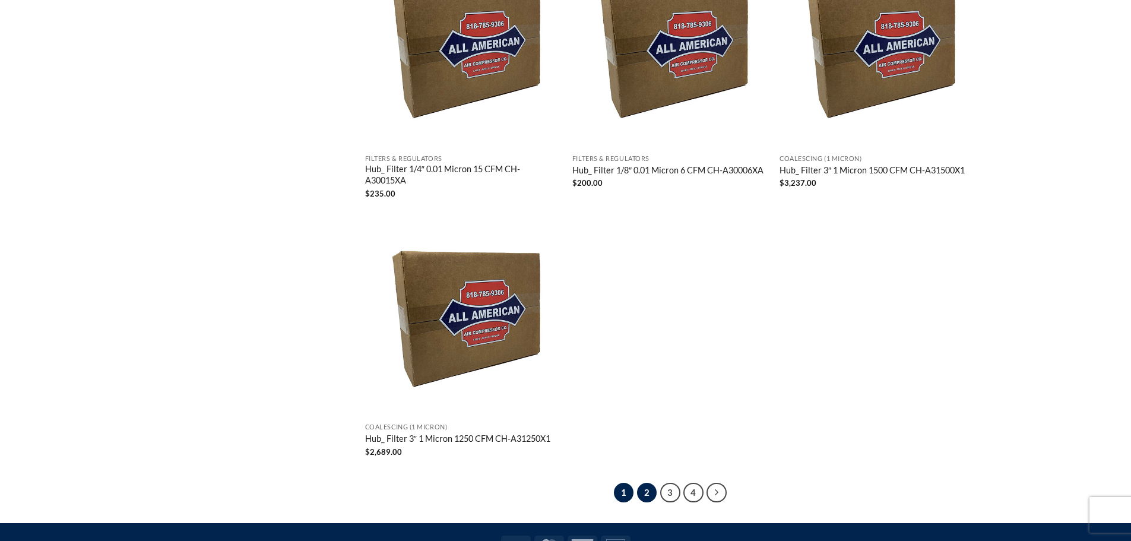
click at [650, 496] on link "2" at bounding box center [647, 493] width 20 height 20
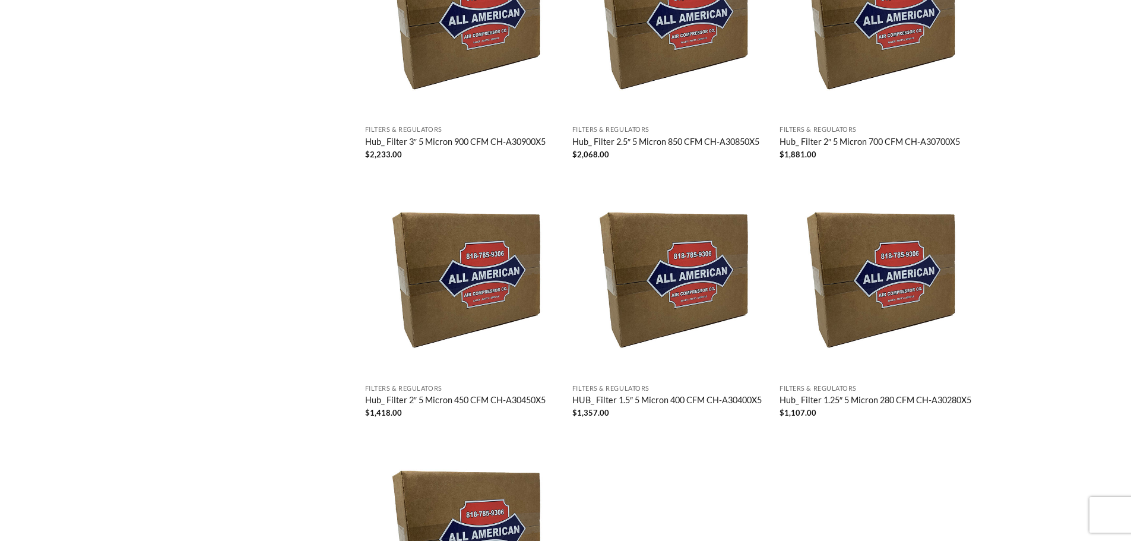
scroll to position [2126, 0]
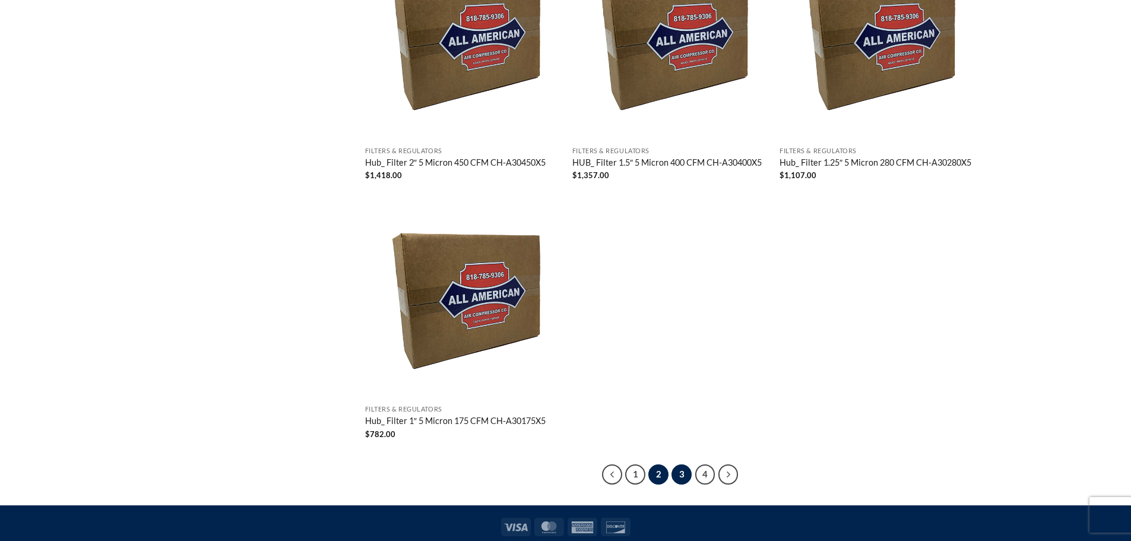
click at [681, 475] on link "3" at bounding box center [682, 474] width 20 height 20
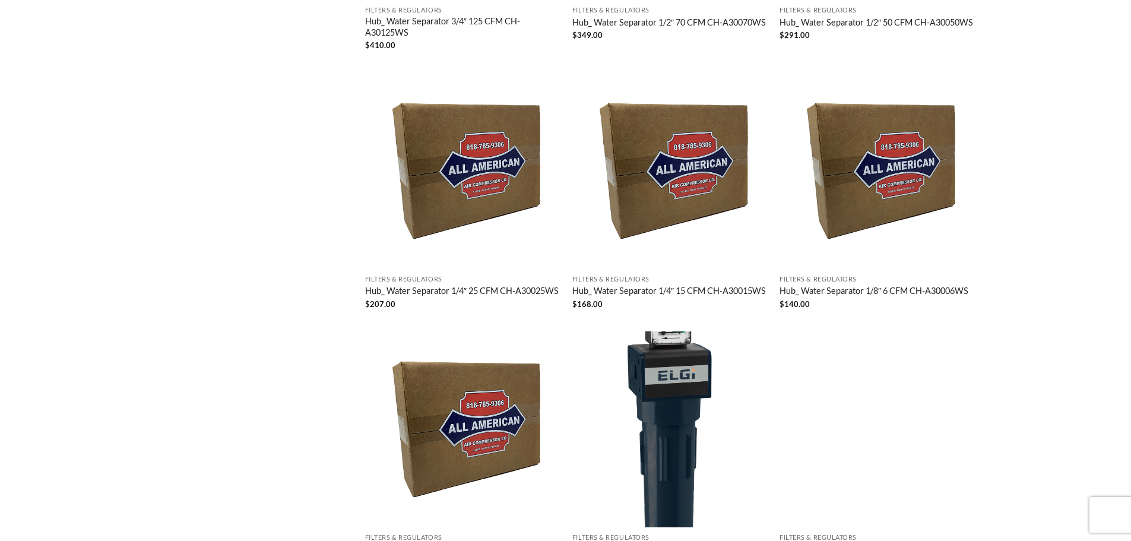
scroll to position [2126, 0]
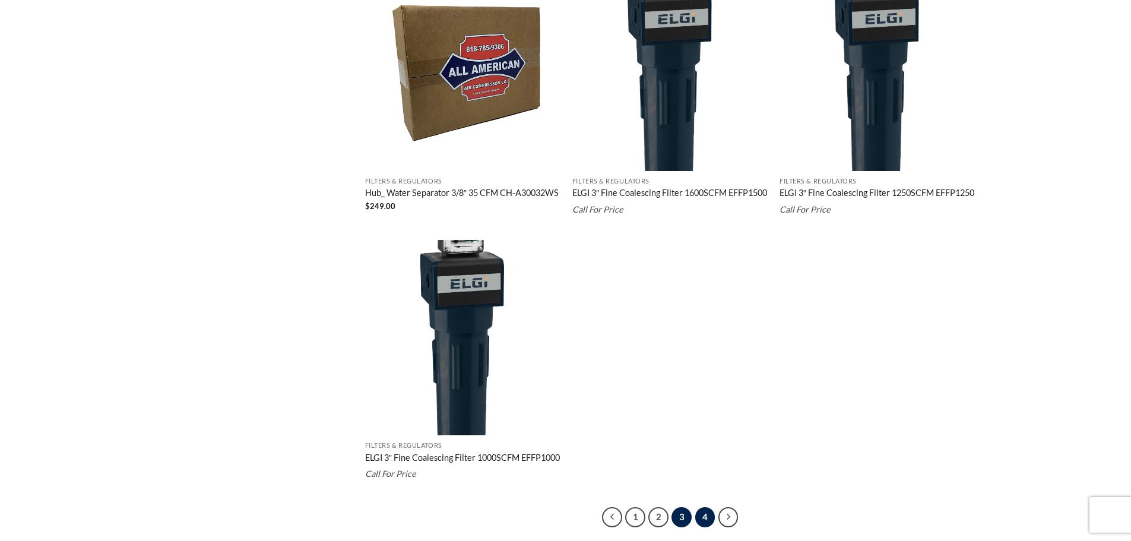
click at [704, 520] on link "4" at bounding box center [706, 517] width 20 height 20
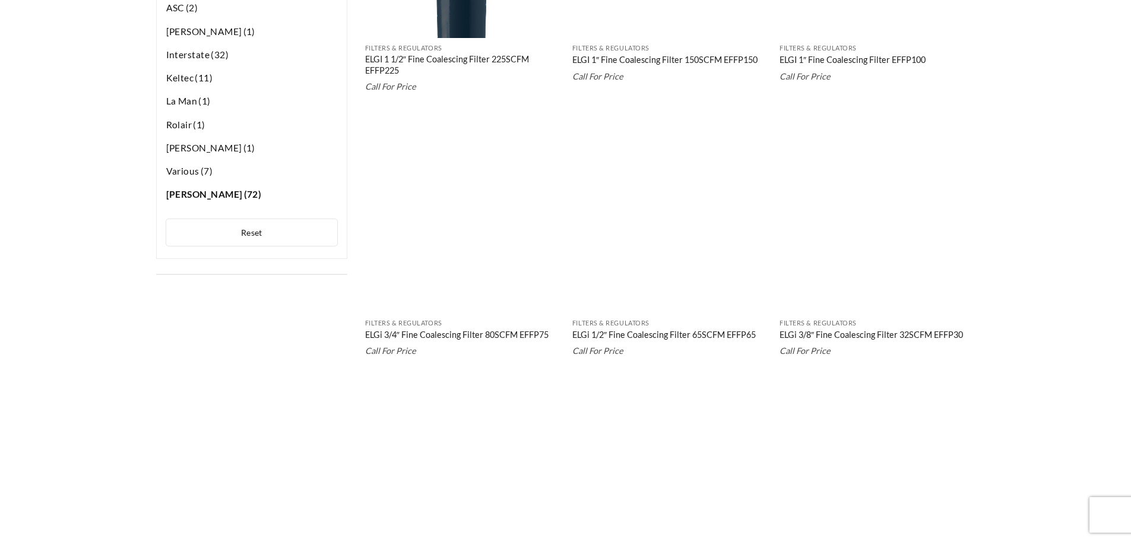
scroll to position [456, 0]
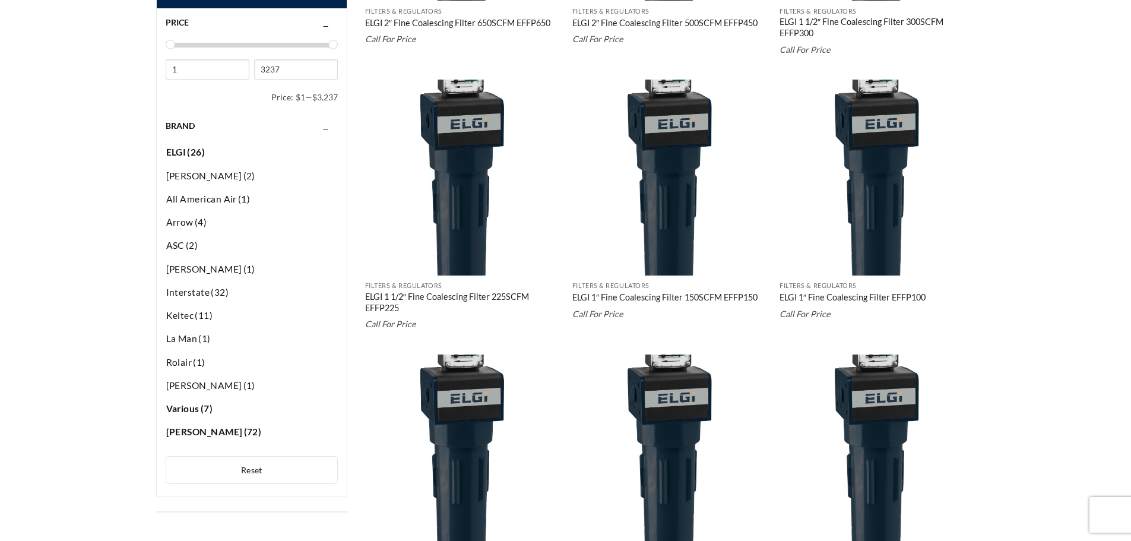
click at [187, 409] on span "Various" at bounding box center [182, 408] width 33 height 11
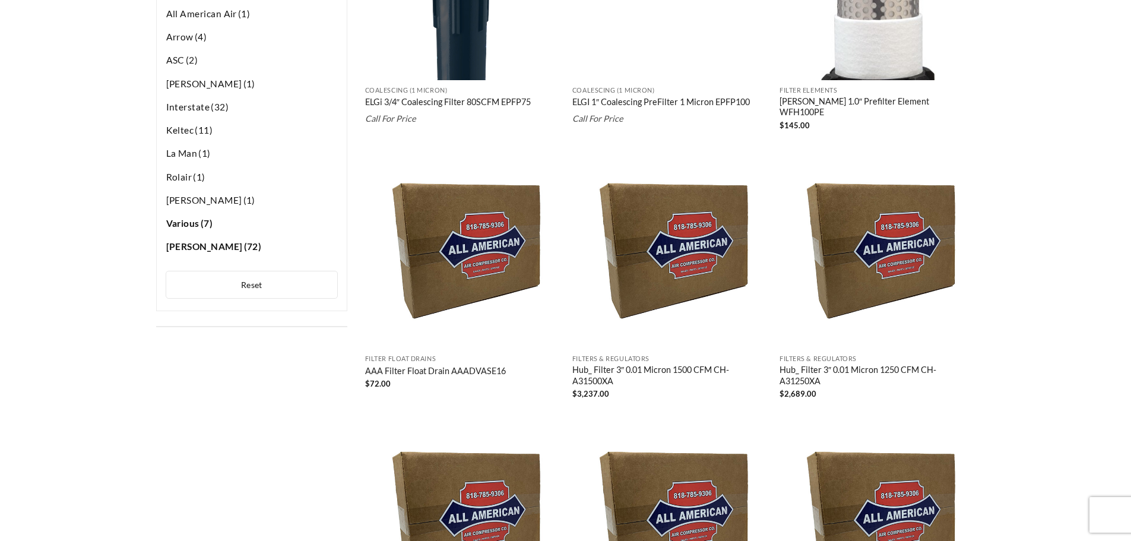
scroll to position [820, 0]
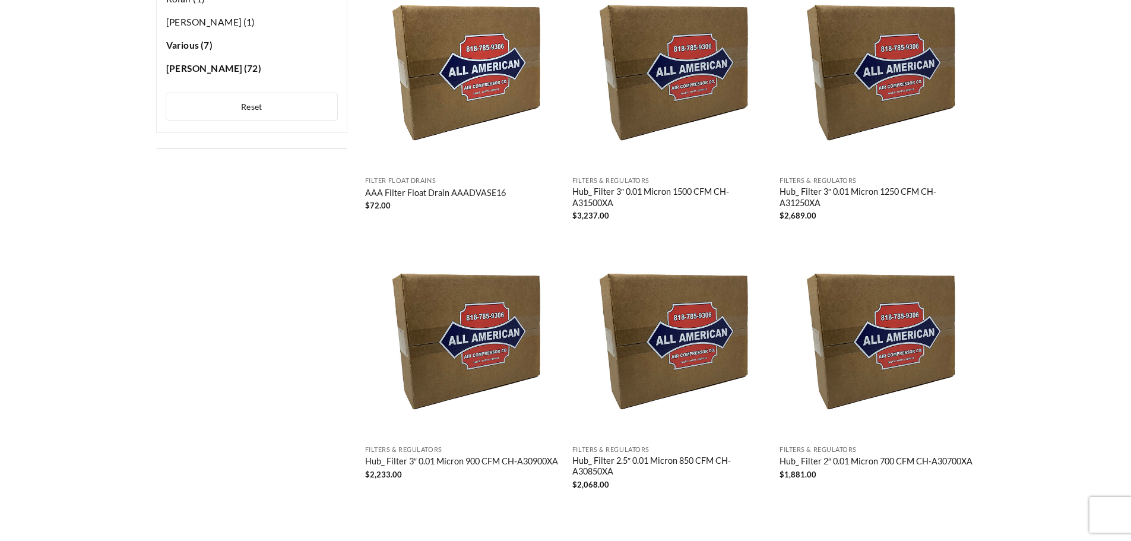
click at [412, 192] on link "AAA Filter Float Drain AAADVASE16" at bounding box center [435, 194] width 141 height 13
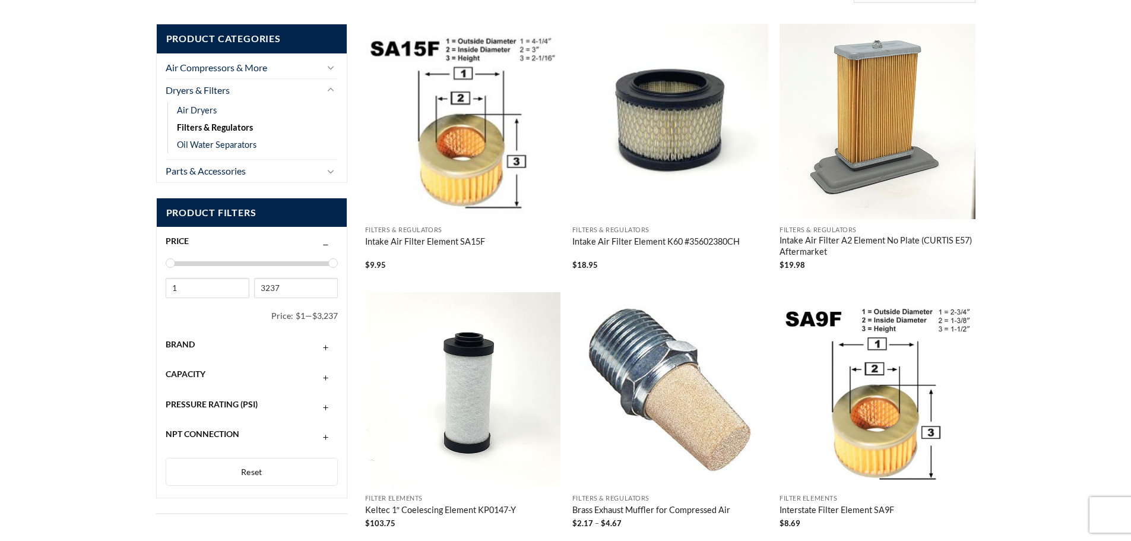
scroll to position [475, 0]
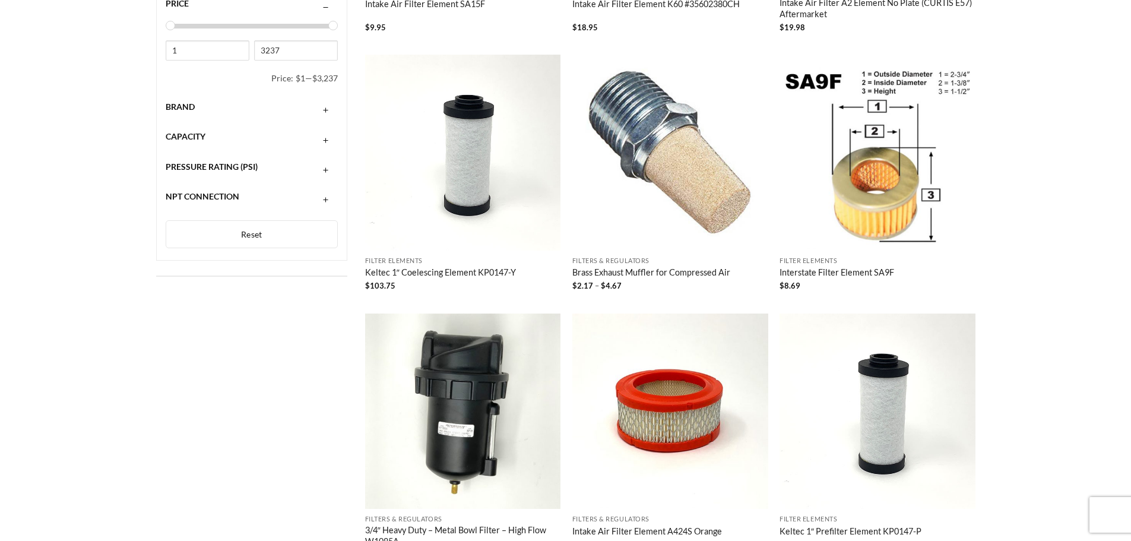
click at [189, 167] on span "Pressure Rating (PSI)" at bounding box center [212, 167] width 92 height 10
click at [188, 140] on span "Capacity" at bounding box center [186, 136] width 40 height 10
click at [181, 109] on span "Brand" at bounding box center [180, 107] width 29 height 10
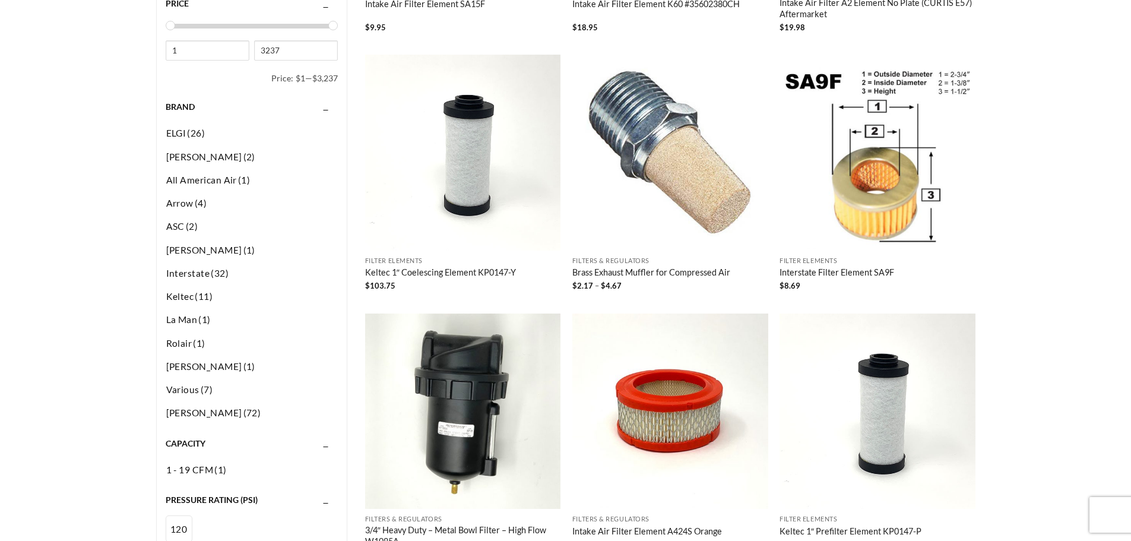
scroll to position [653, 0]
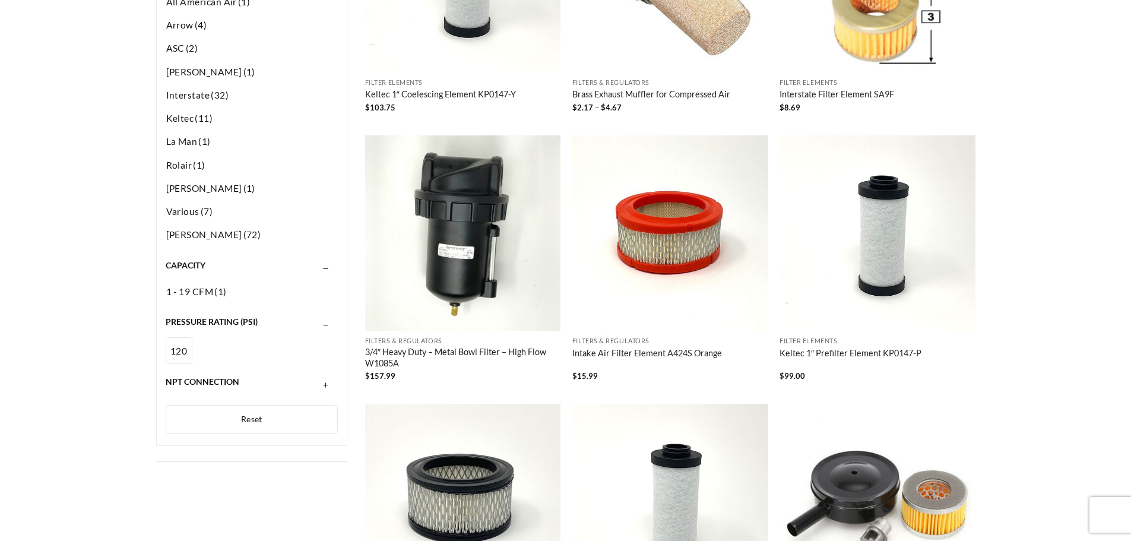
click at [193, 384] on span "NPT Connection" at bounding box center [203, 382] width 74 height 10
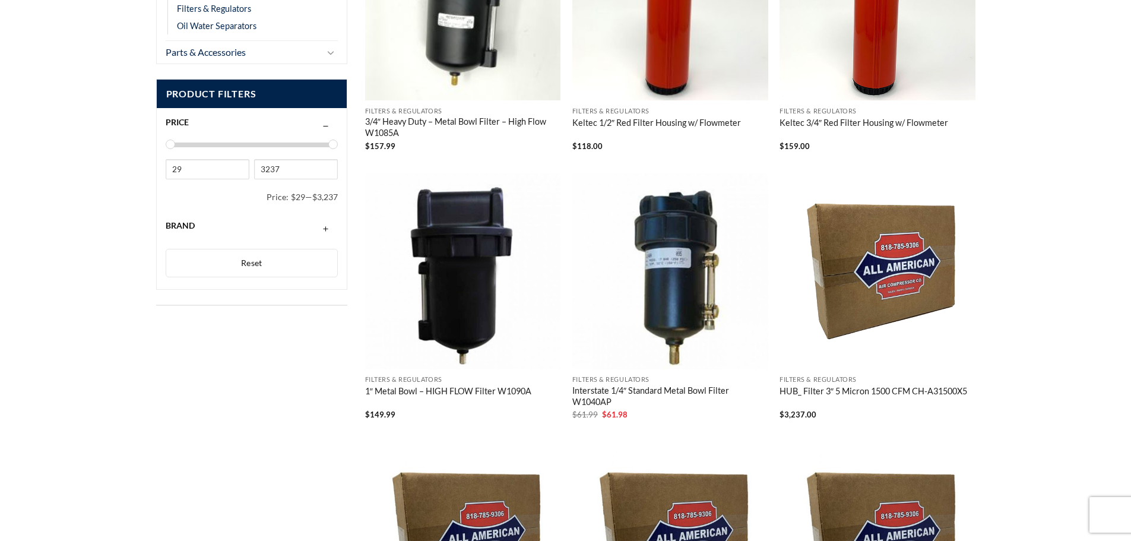
scroll to position [297, 0]
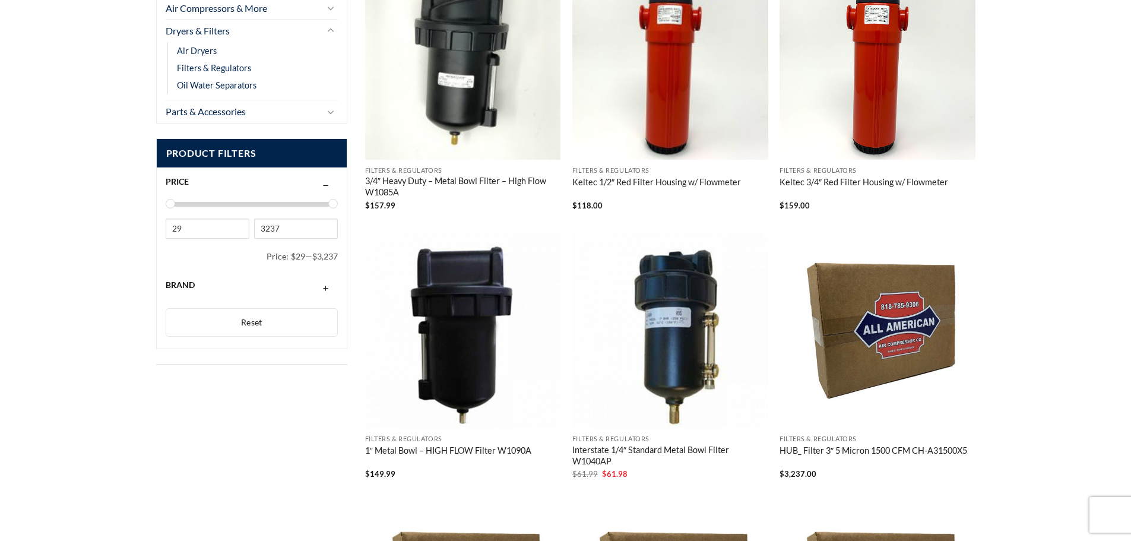
click at [325, 288] on button "button" at bounding box center [326, 285] width 14 height 10
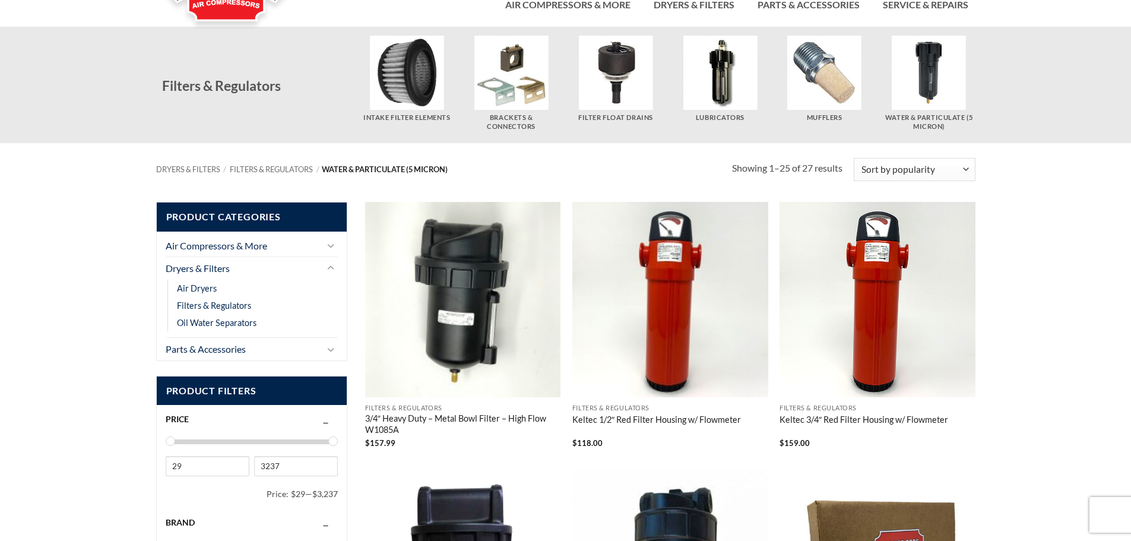
scroll to position [0, 0]
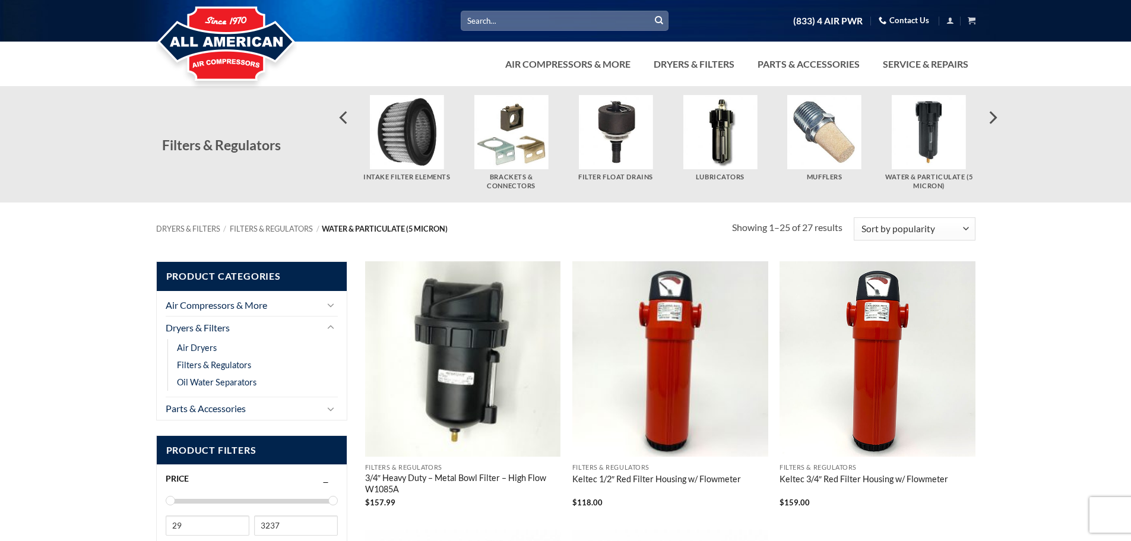
click at [713, 123] on img "Visit product category Lubricators" at bounding box center [720, 132] width 74 height 74
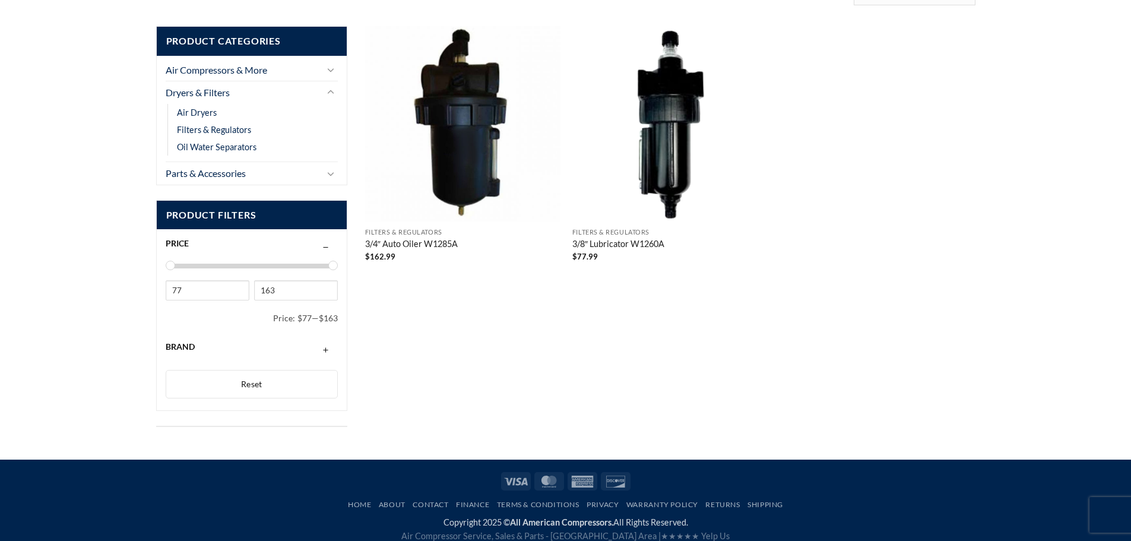
scroll to position [143, 0]
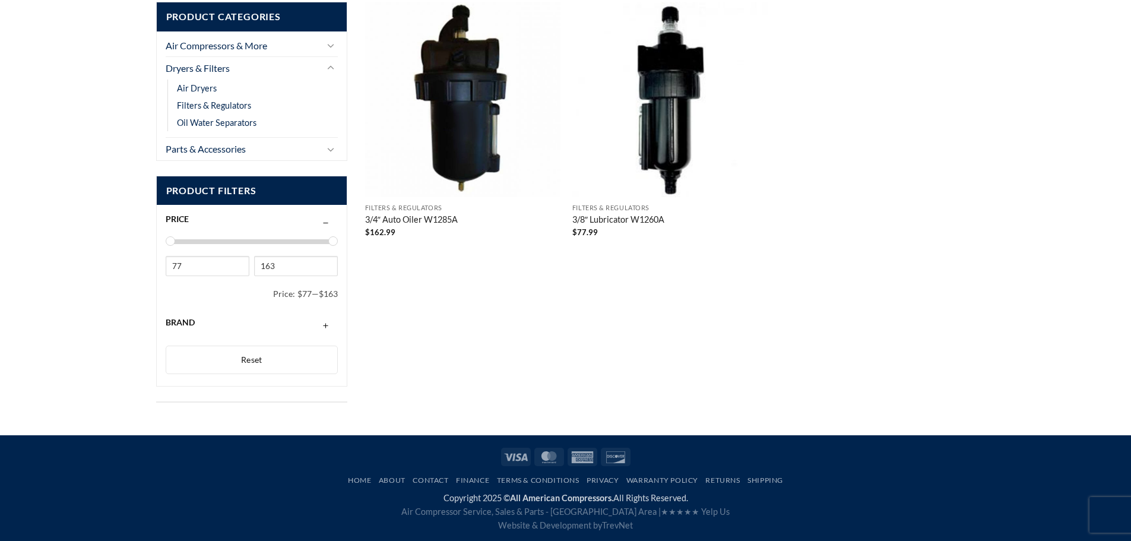
click at [305, 321] on div "Brand" at bounding box center [252, 322] width 173 height 23
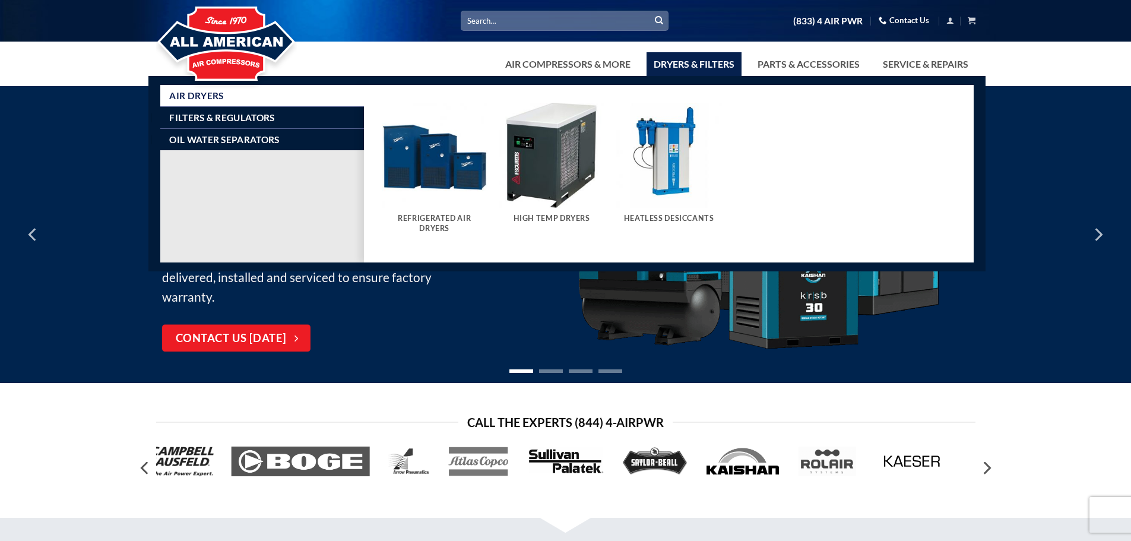
click at [681, 63] on link "Dryers & Filters" at bounding box center [694, 64] width 95 height 24
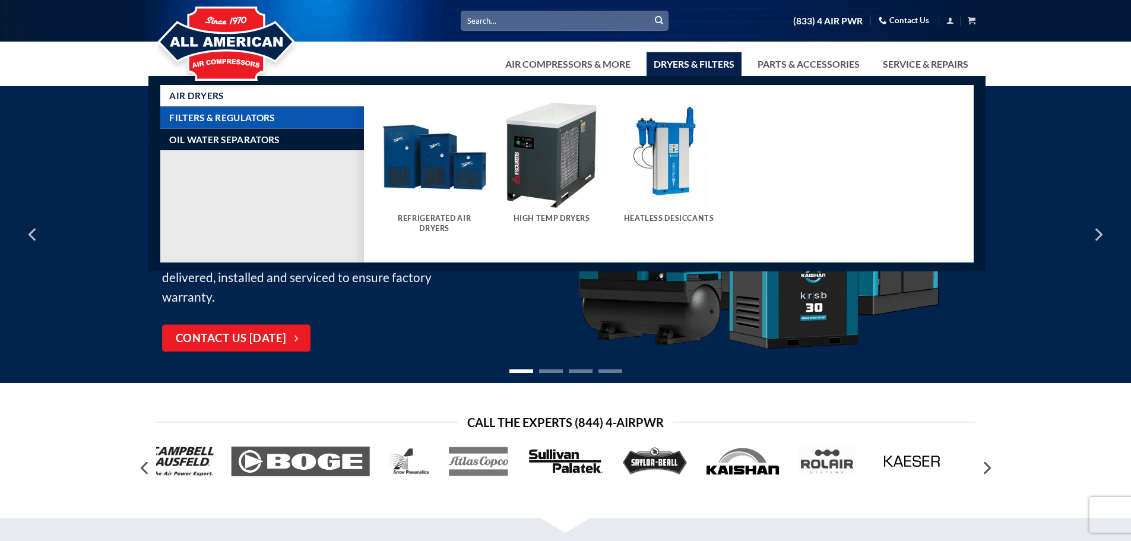
click at [222, 118] on span "Filters & Regulators" at bounding box center [221, 118] width 105 height 10
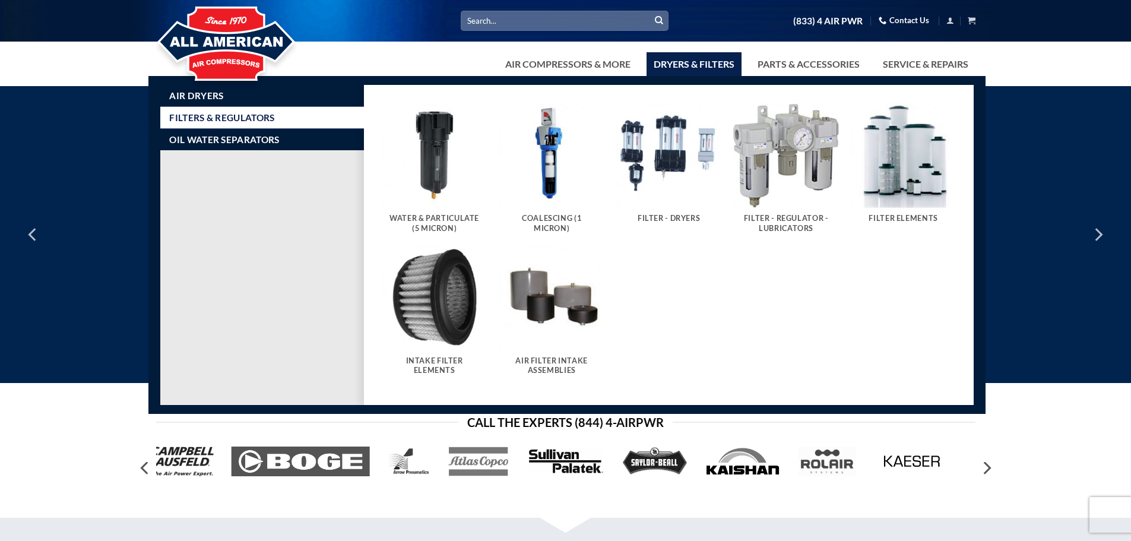
click at [554, 166] on img "Visit product category Coalescing (1 Micron)" at bounding box center [552, 156] width 106 height 106
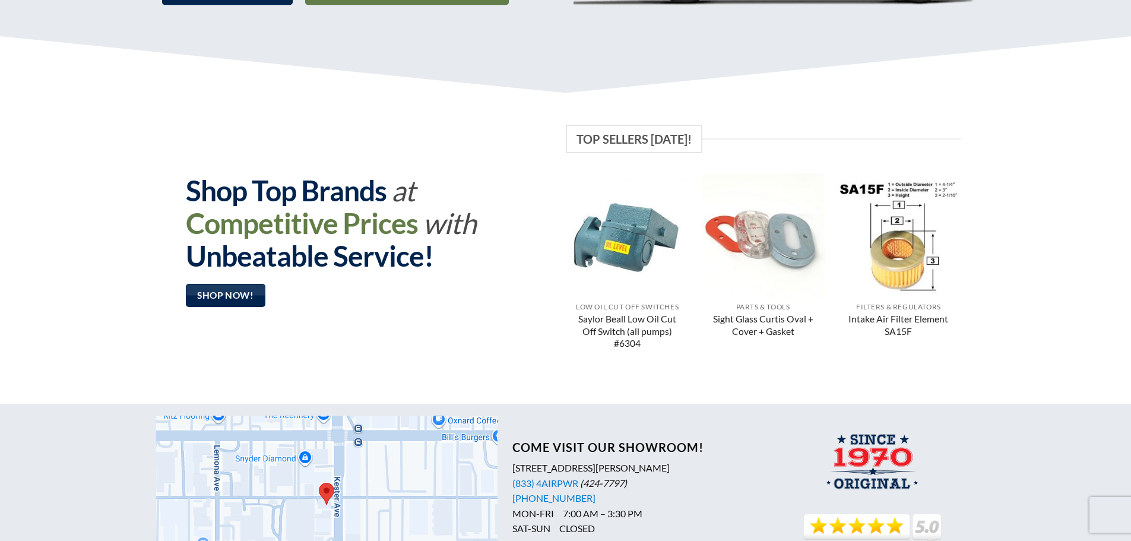
scroll to position [943, 0]
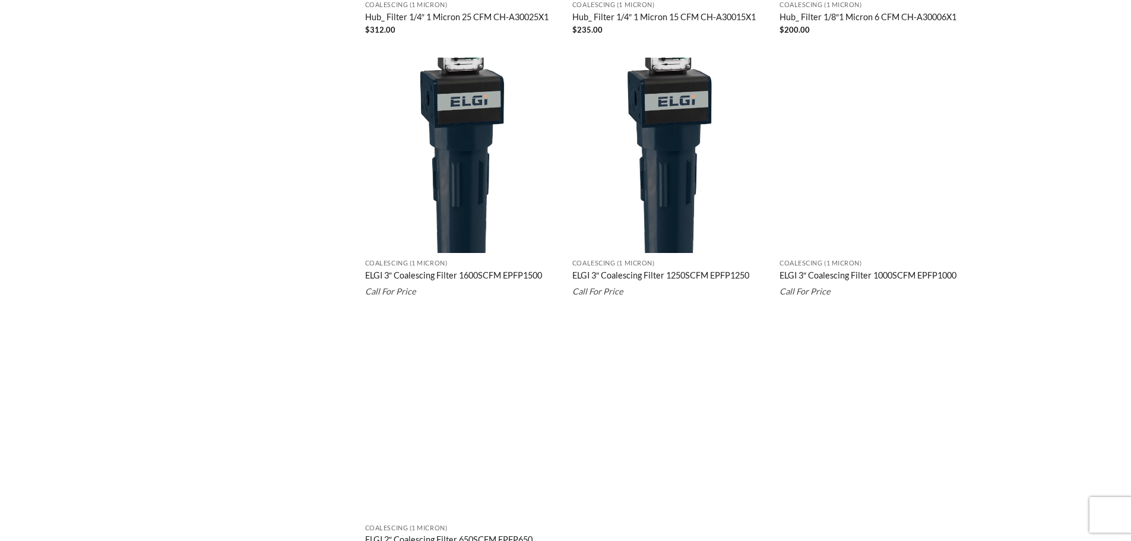
scroll to position [2214, 0]
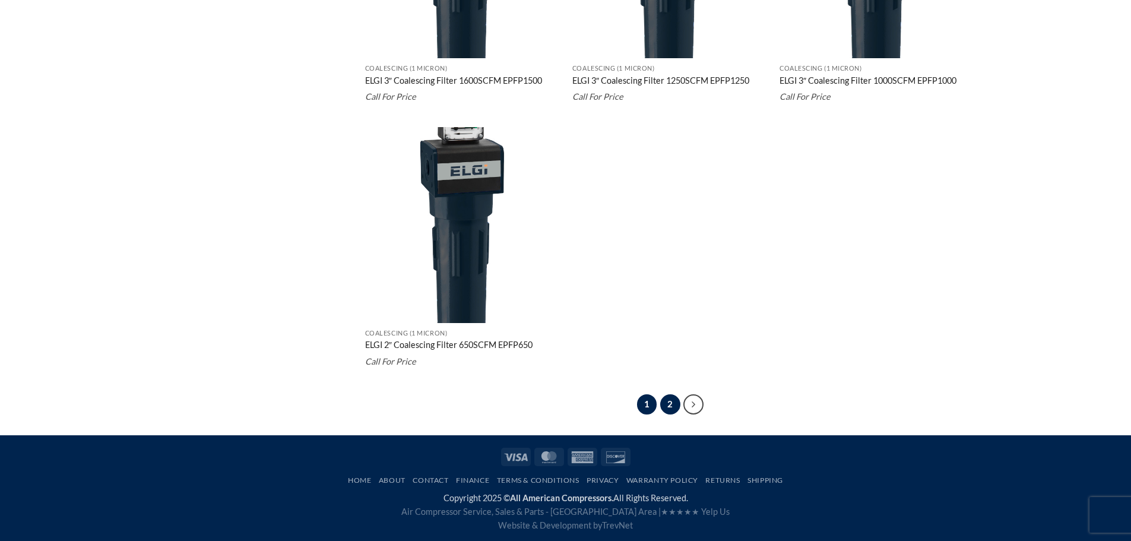
click at [674, 402] on link "2" at bounding box center [670, 404] width 20 height 20
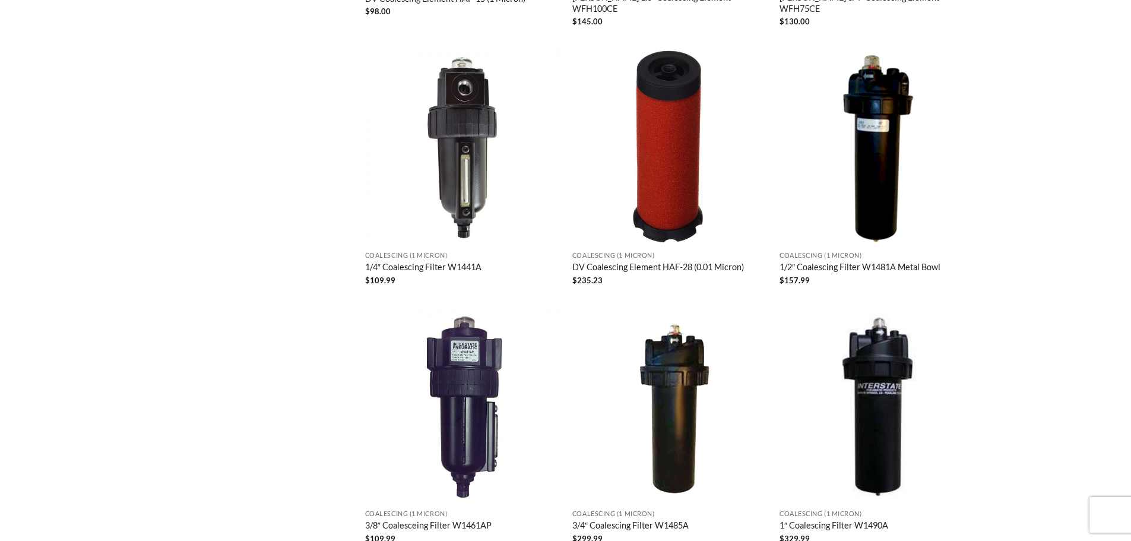
scroll to position [1174, 0]
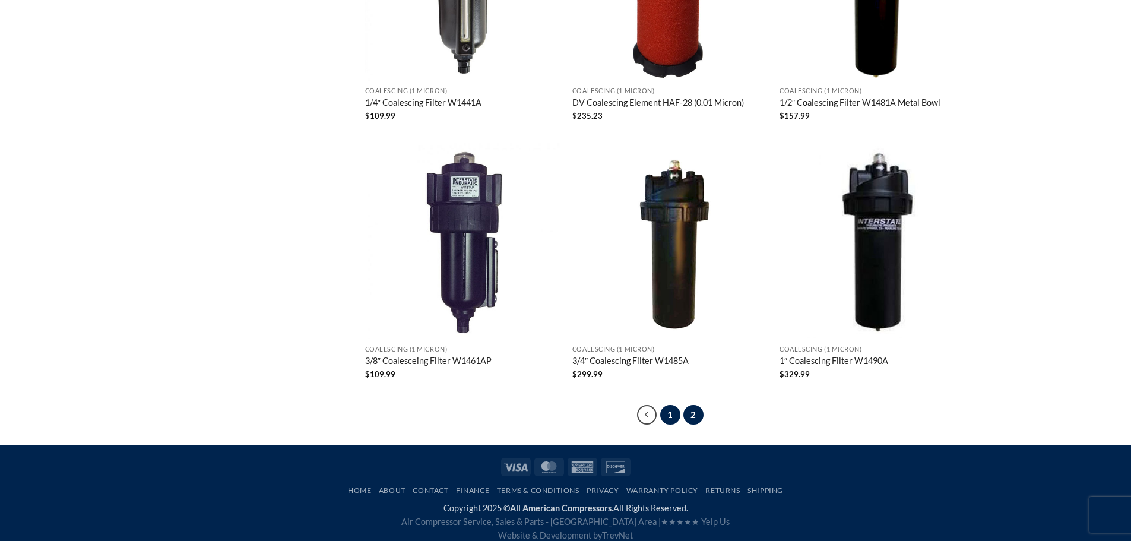
click at [667, 405] on link "1" at bounding box center [670, 415] width 20 height 20
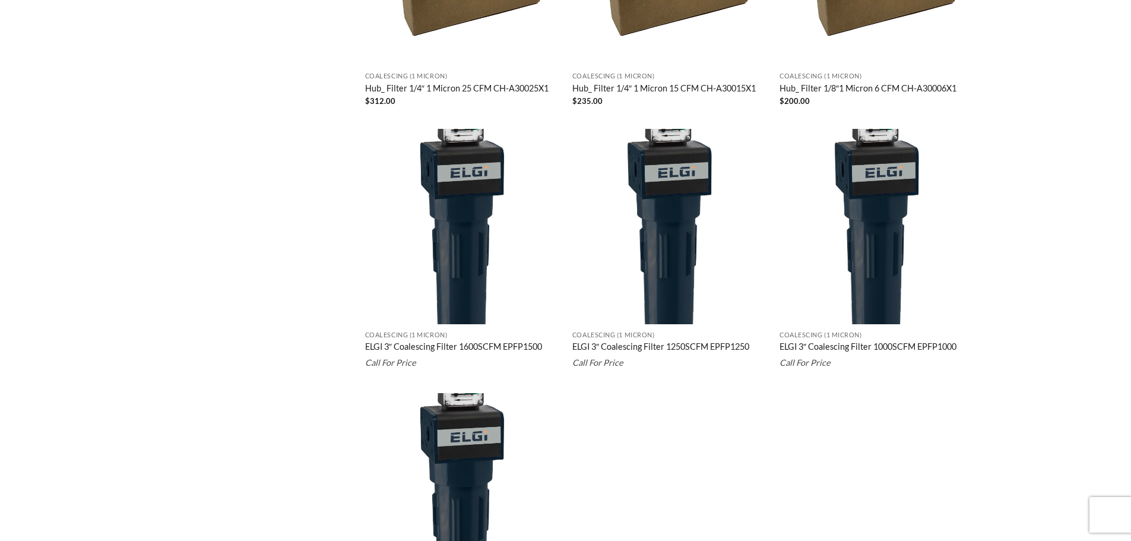
scroll to position [2126, 0]
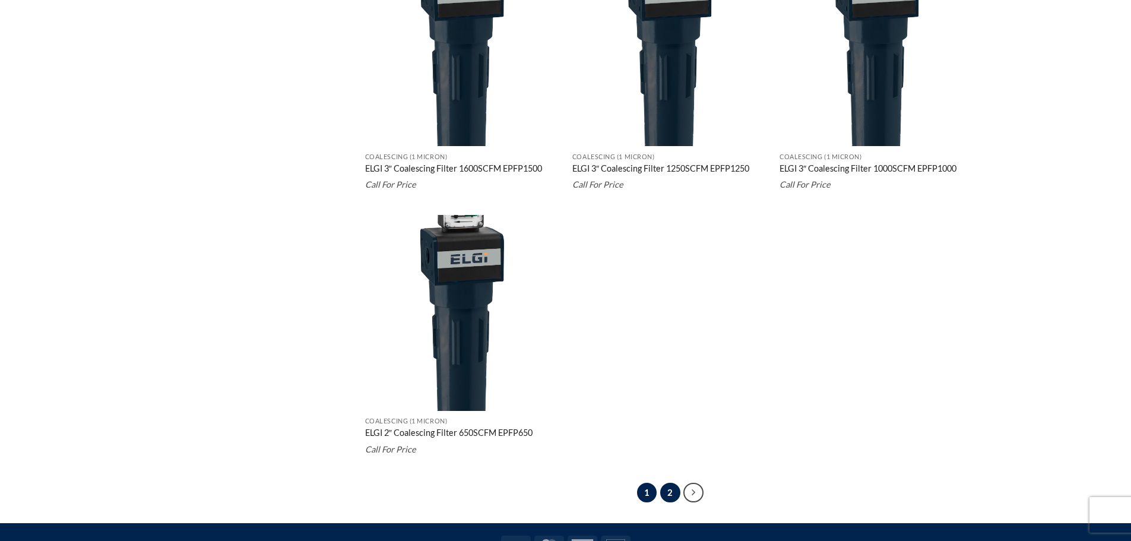
click at [669, 497] on link "2" at bounding box center [670, 493] width 20 height 20
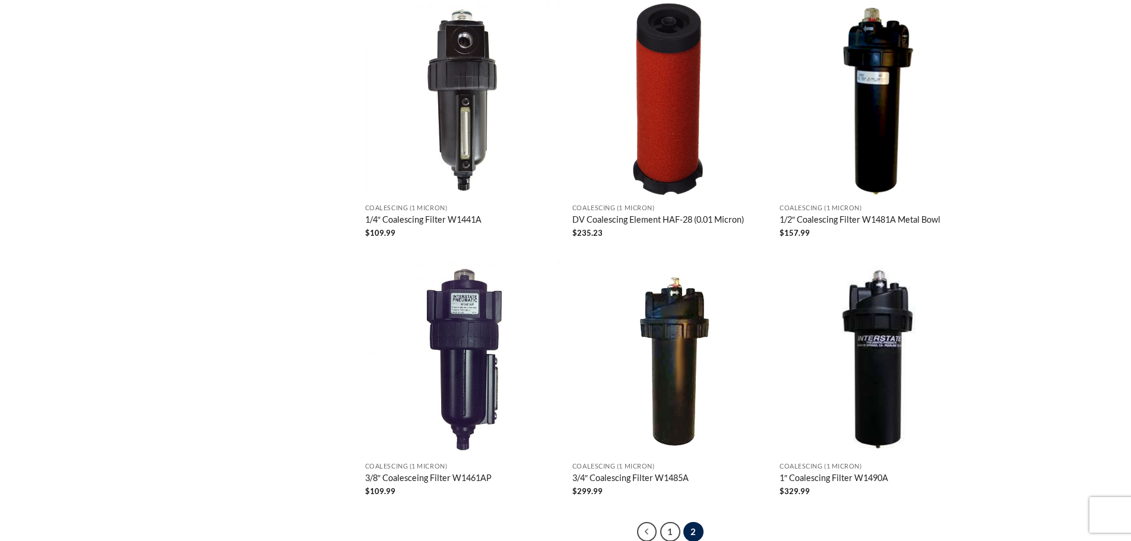
scroll to position [1174, 0]
